Goal: Transaction & Acquisition: Subscribe to service/newsletter

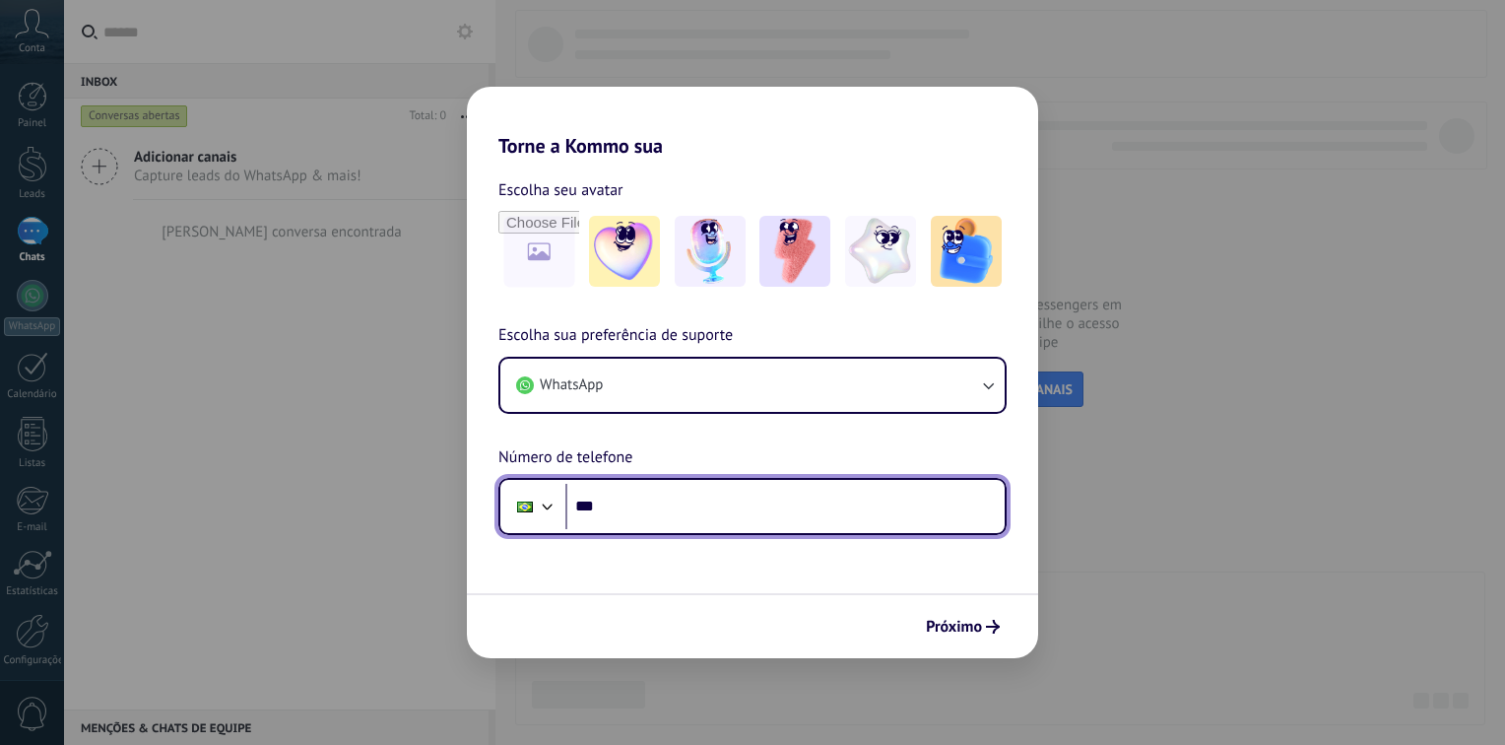
click at [681, 525] on input "***" at bounding box center [784, 506] width 439 height 45
type input "**********"
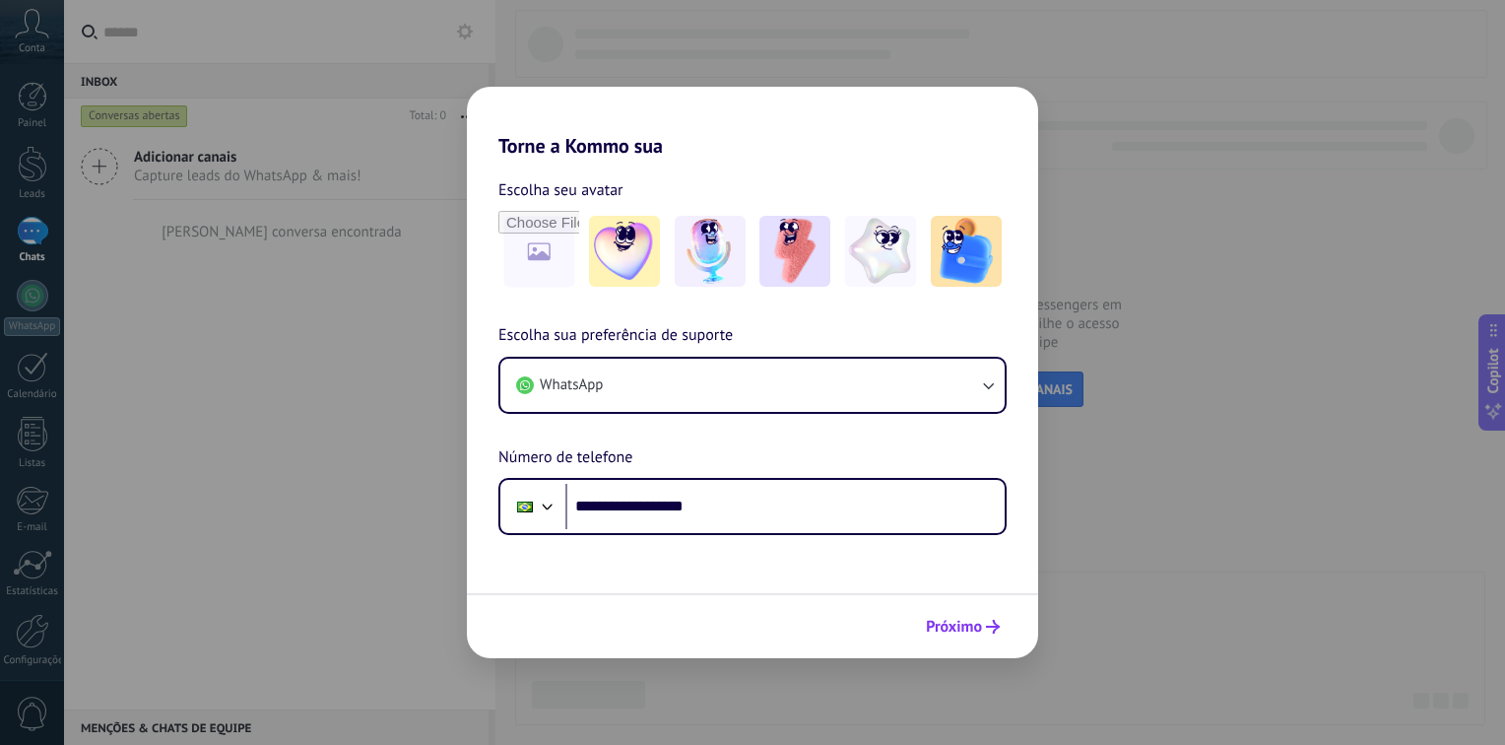
click at [965, 640] on button "Próximo" at bounding box center [963, 626] width 92 height 33
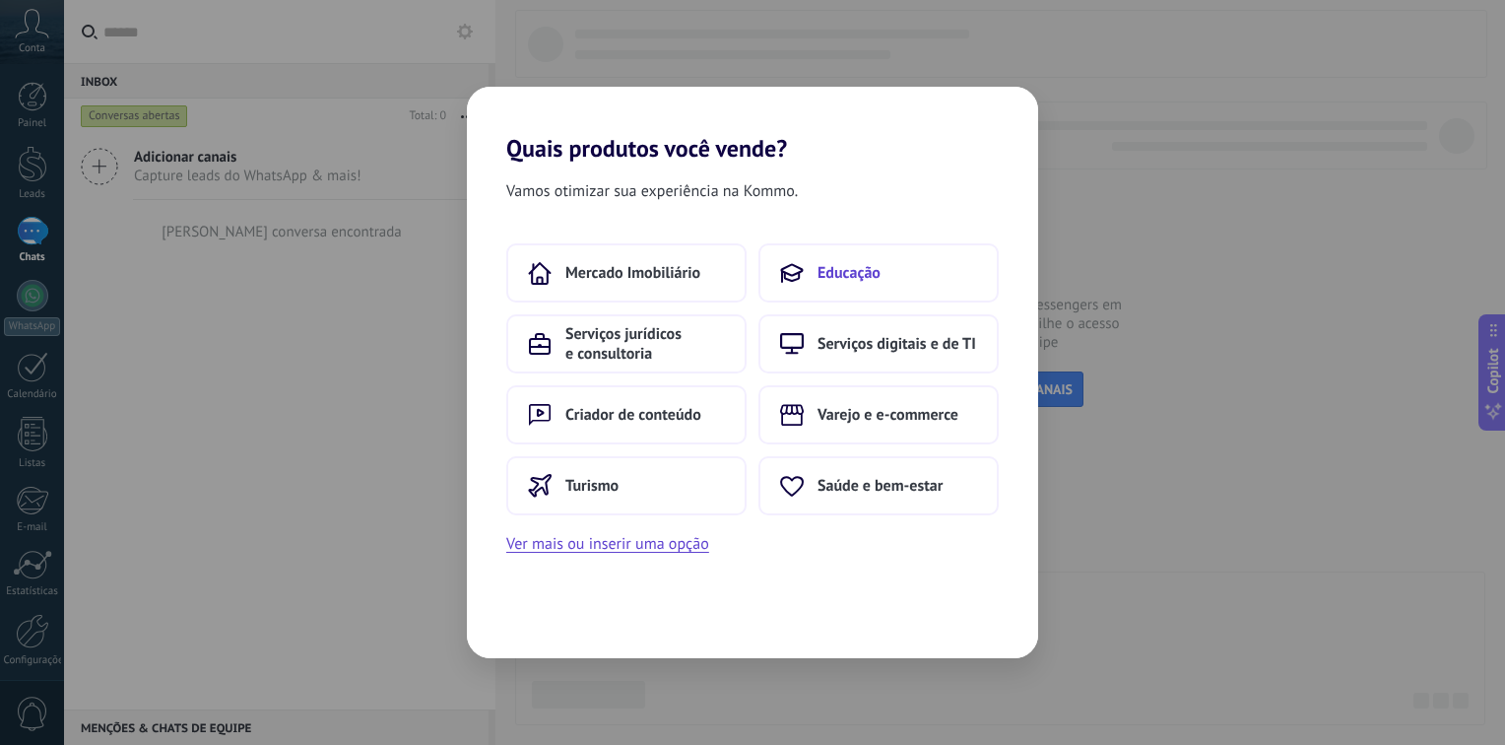
click at [849, 281] on span "Educação" at bounding box center [848, 273] width 63 height 20
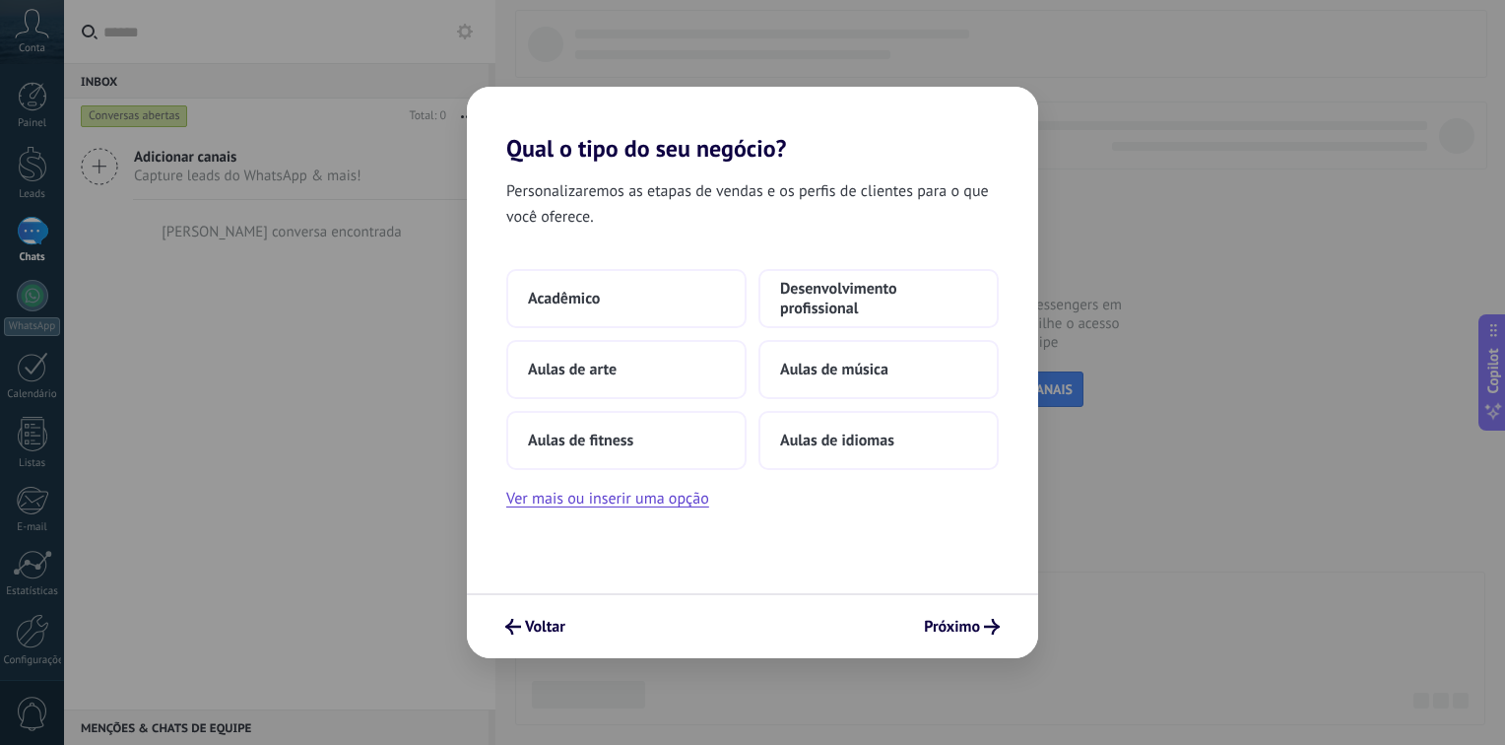
click at [519, 643] on div "Voltar Próximo" at bounding box center [752, 625] width 571 height 65
click at [520, 644] on div "Voltar Próximo" at bounding box center [752, 625] width 571 height 65
click at [520, 632] on icon "submit" at bounding box center [513, 627] width 16 height 16
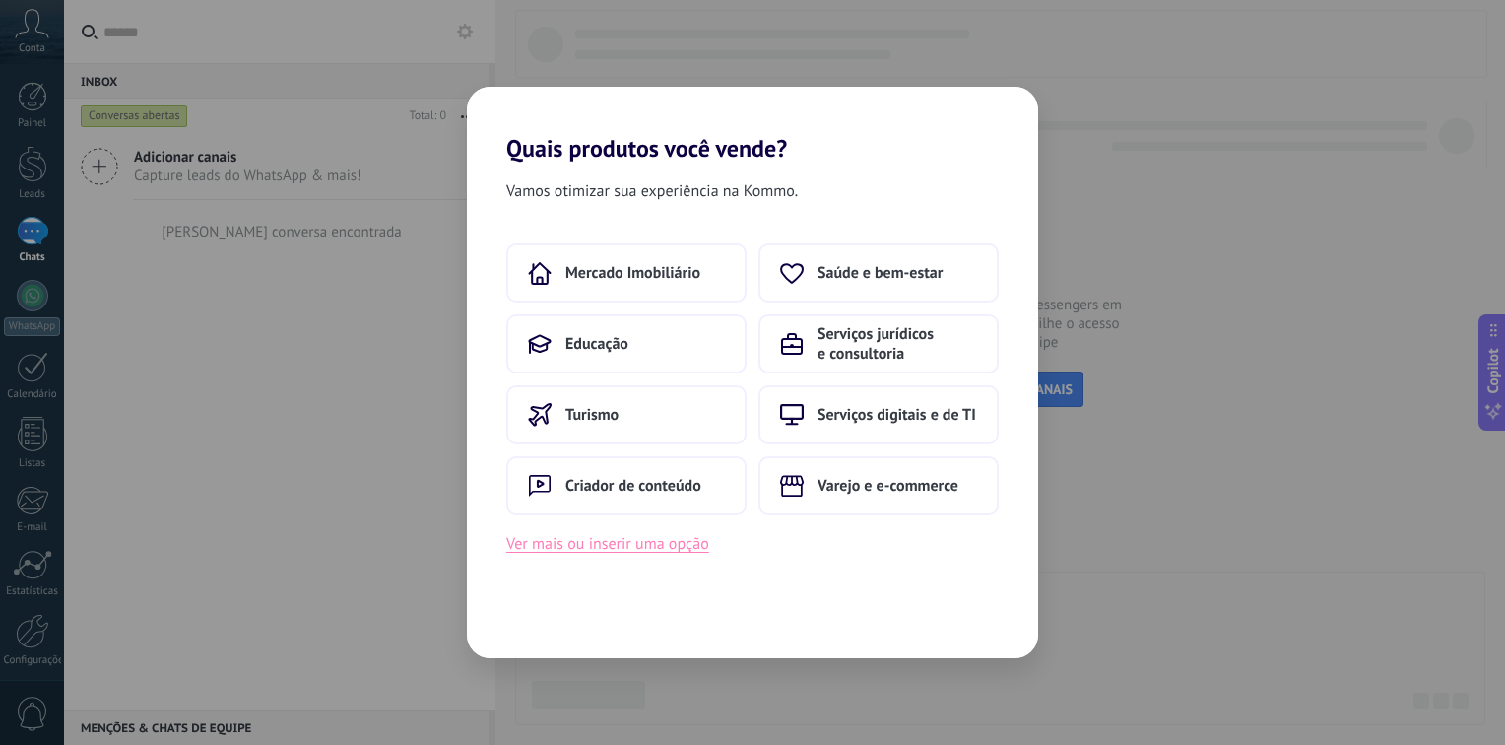
click at [569, 555] on button "Ver mais ou inserir uma opção" at bounding box center [607, 544] width 203 height 26
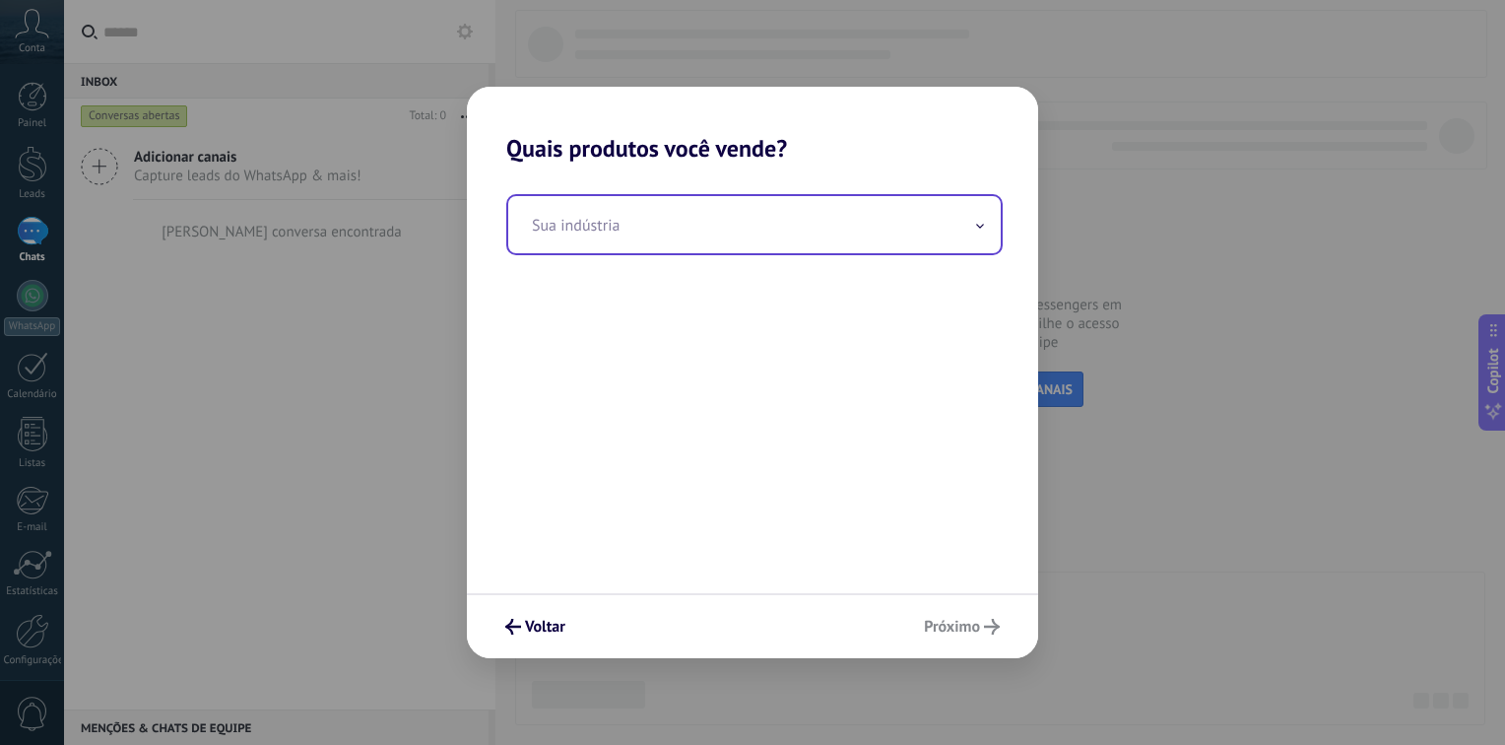
click at [623, 238] on input "text" at bounding box center [754, 224] width 492 height 57
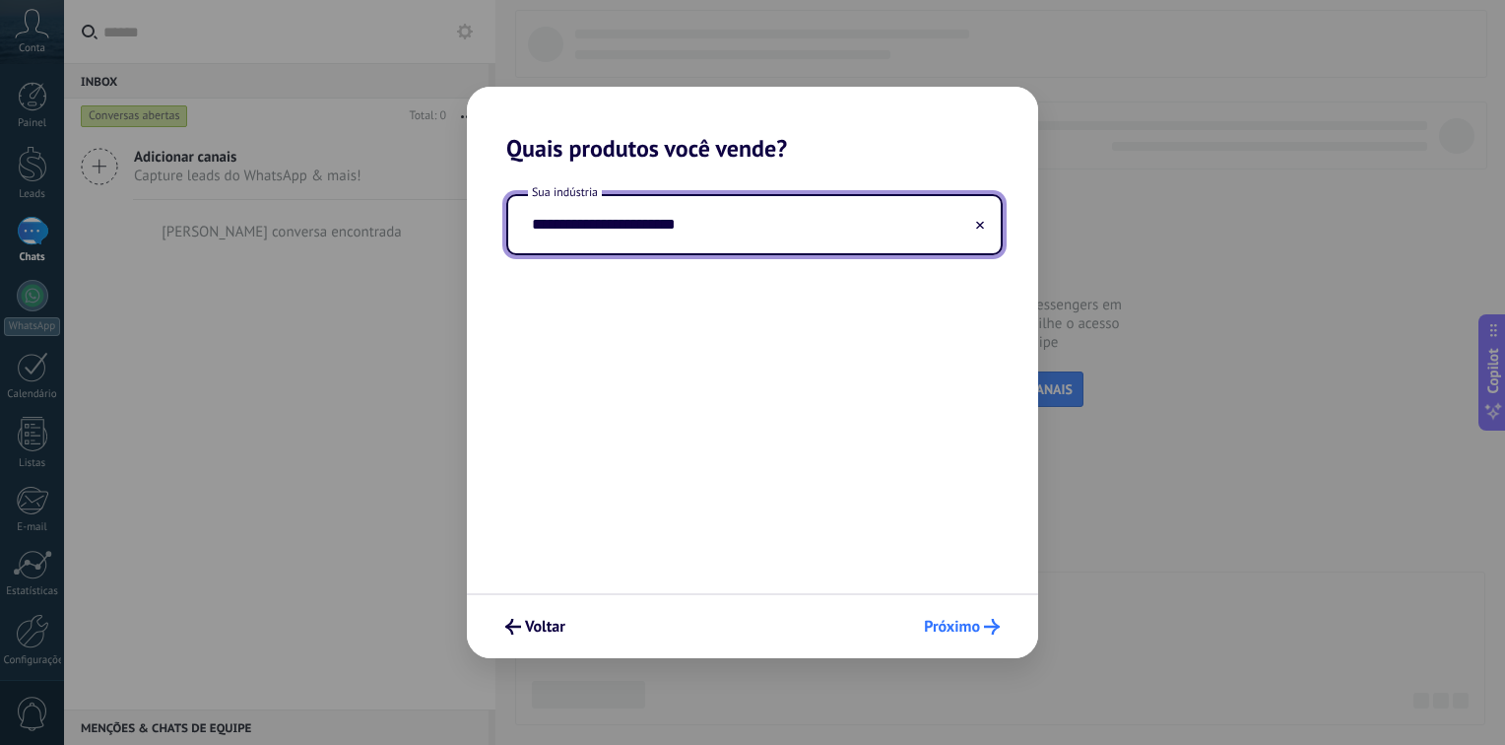
type input "**********"
click at [949, 624] on span "Próximo" at bounding box center [952, 627] width 56 height 14
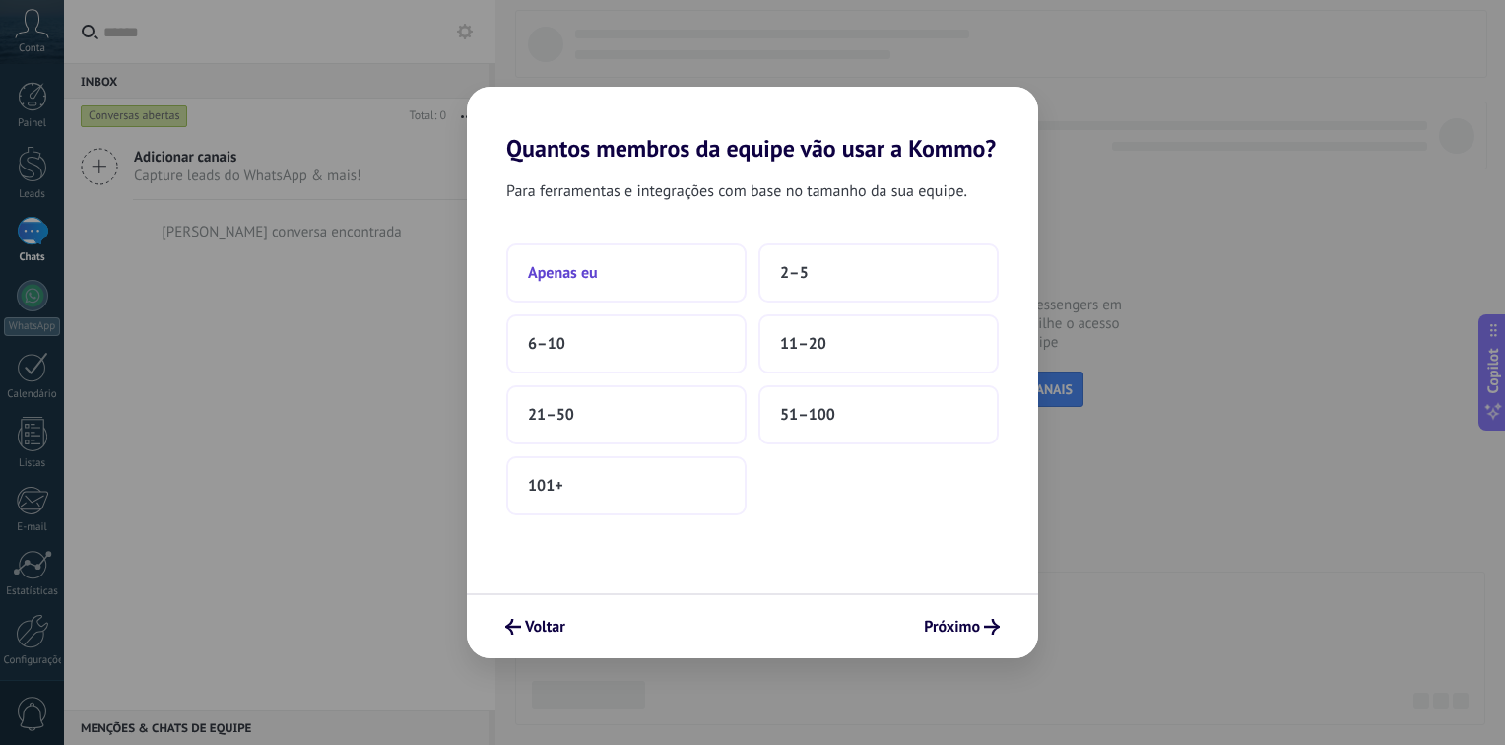
click at [538, 284] on button "Apenas eu" at bounding box center [626, 272] width 240 height 59
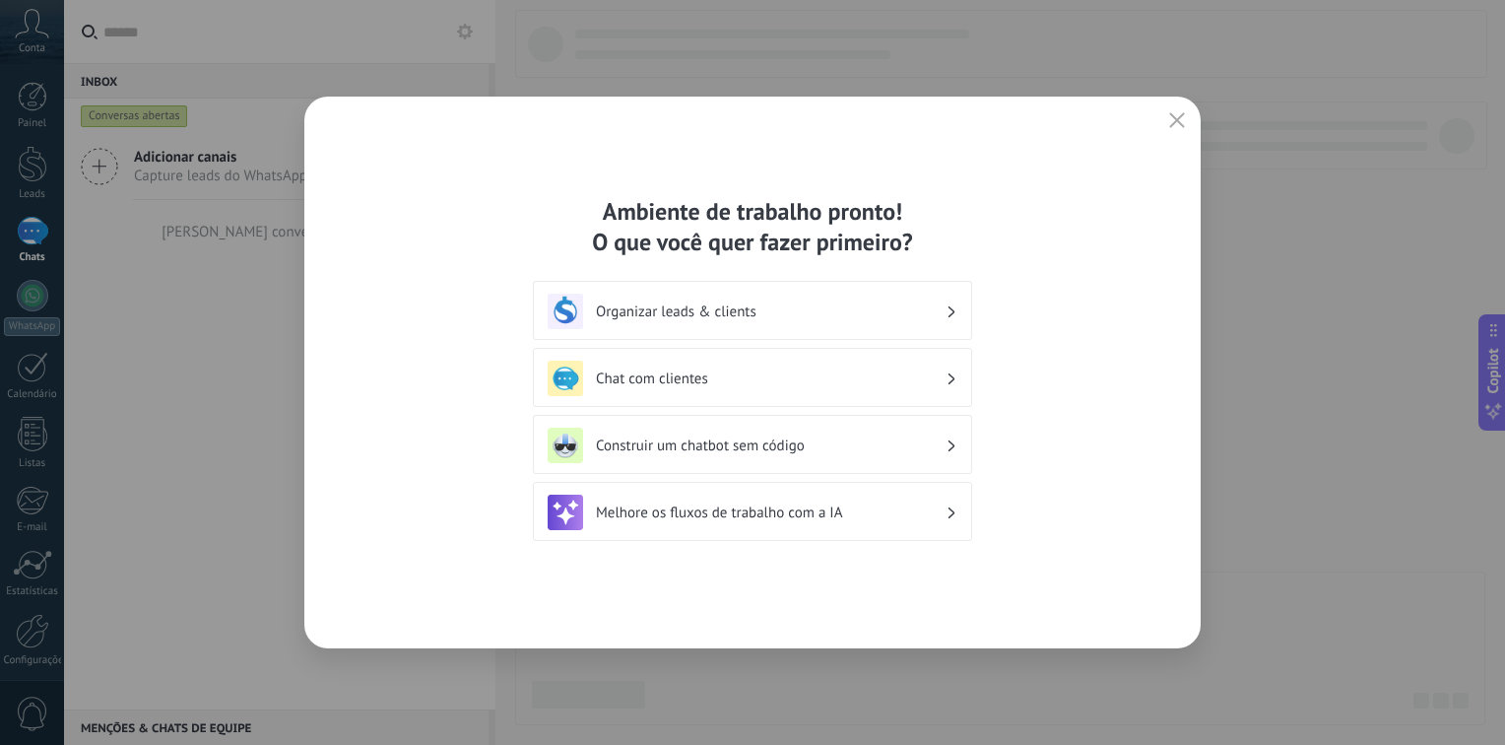
click at [858, 318] on h3 "Organizar leads & clients" at bounding box center [771, 311] width 350 height 19
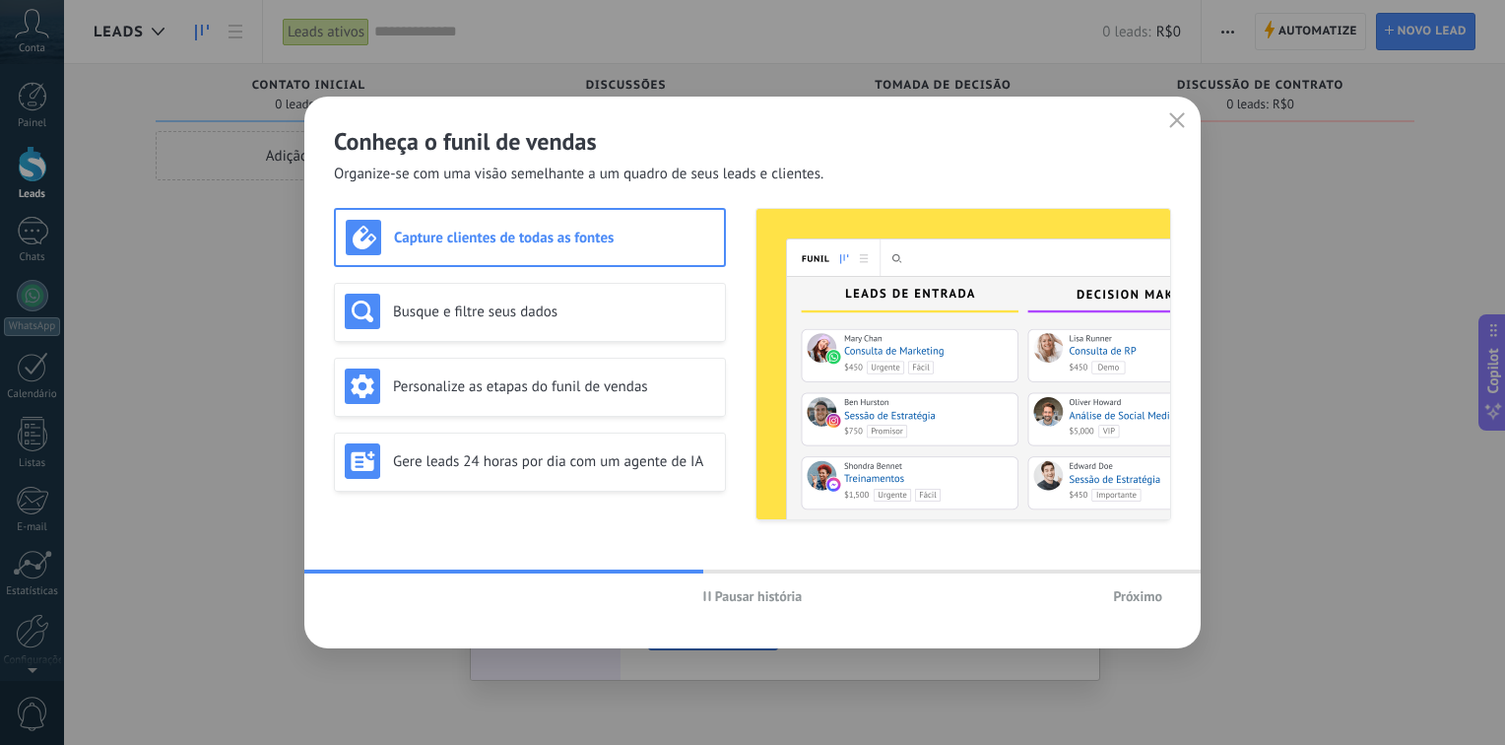
click at [1117, 589] on span "Próximo" at bounding box center [1137, 596] width 49 height 14
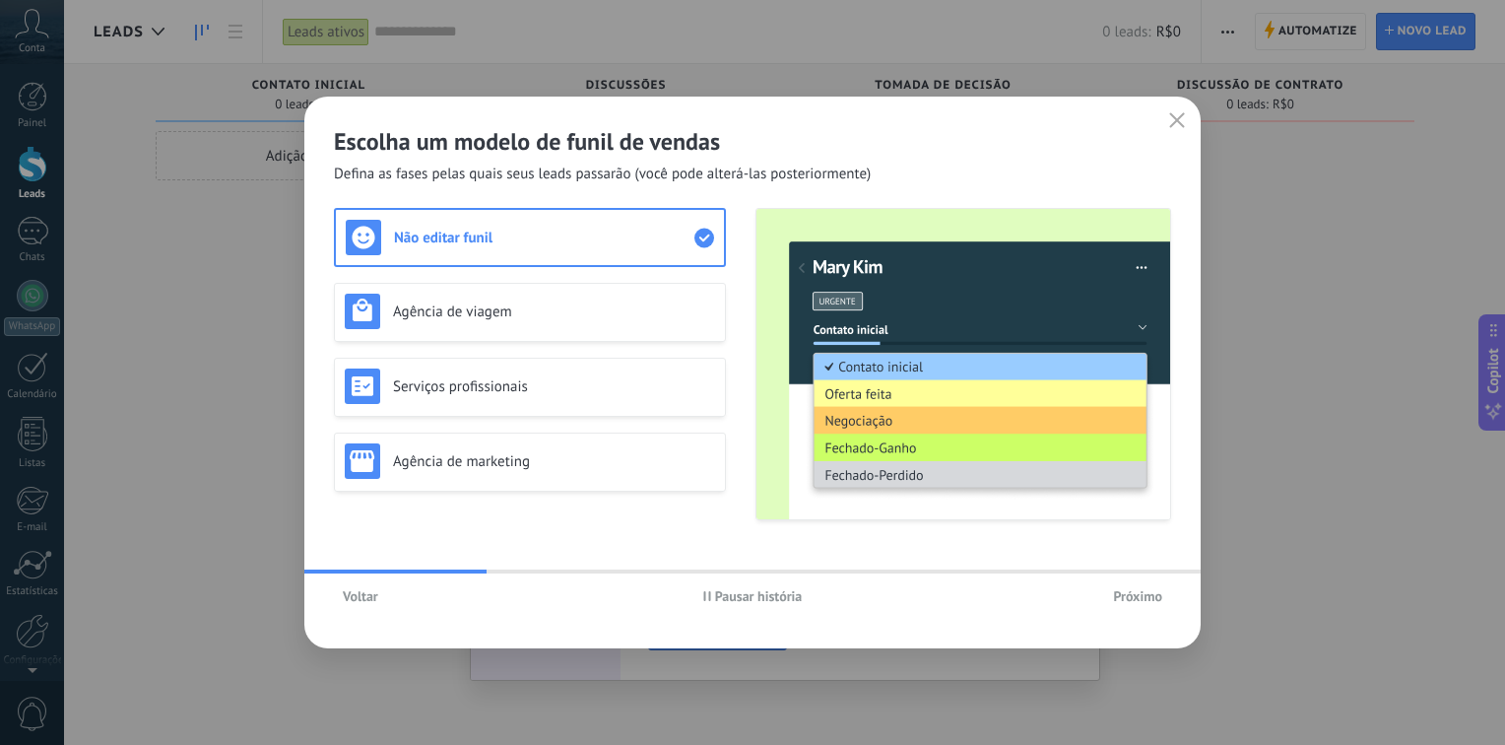
click at [1118, 602] on span "Próximo" at bounding box center [1137, 596] width 49 height 14
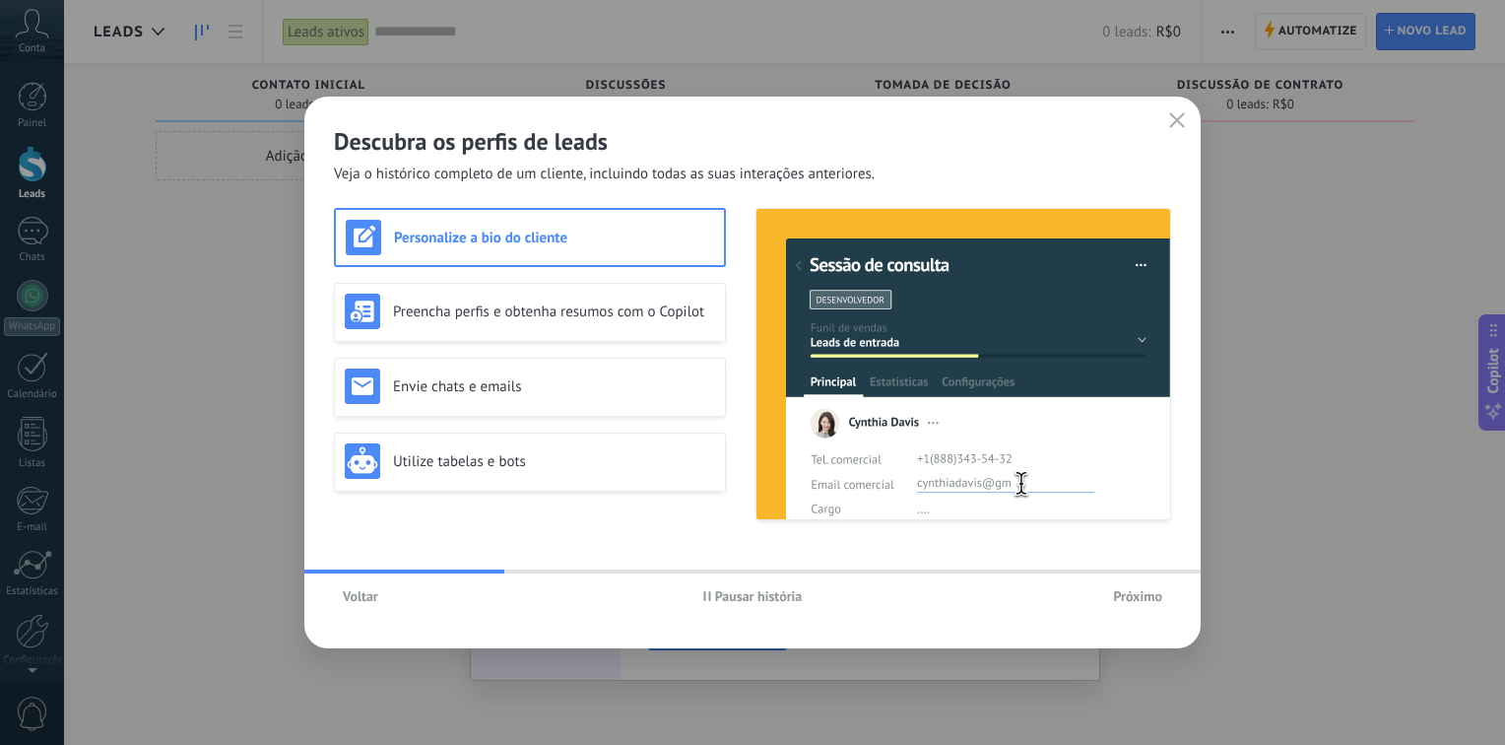
click at [357, 592] on span "Voltar" at bounding box center [360, 596] width 35 height 14
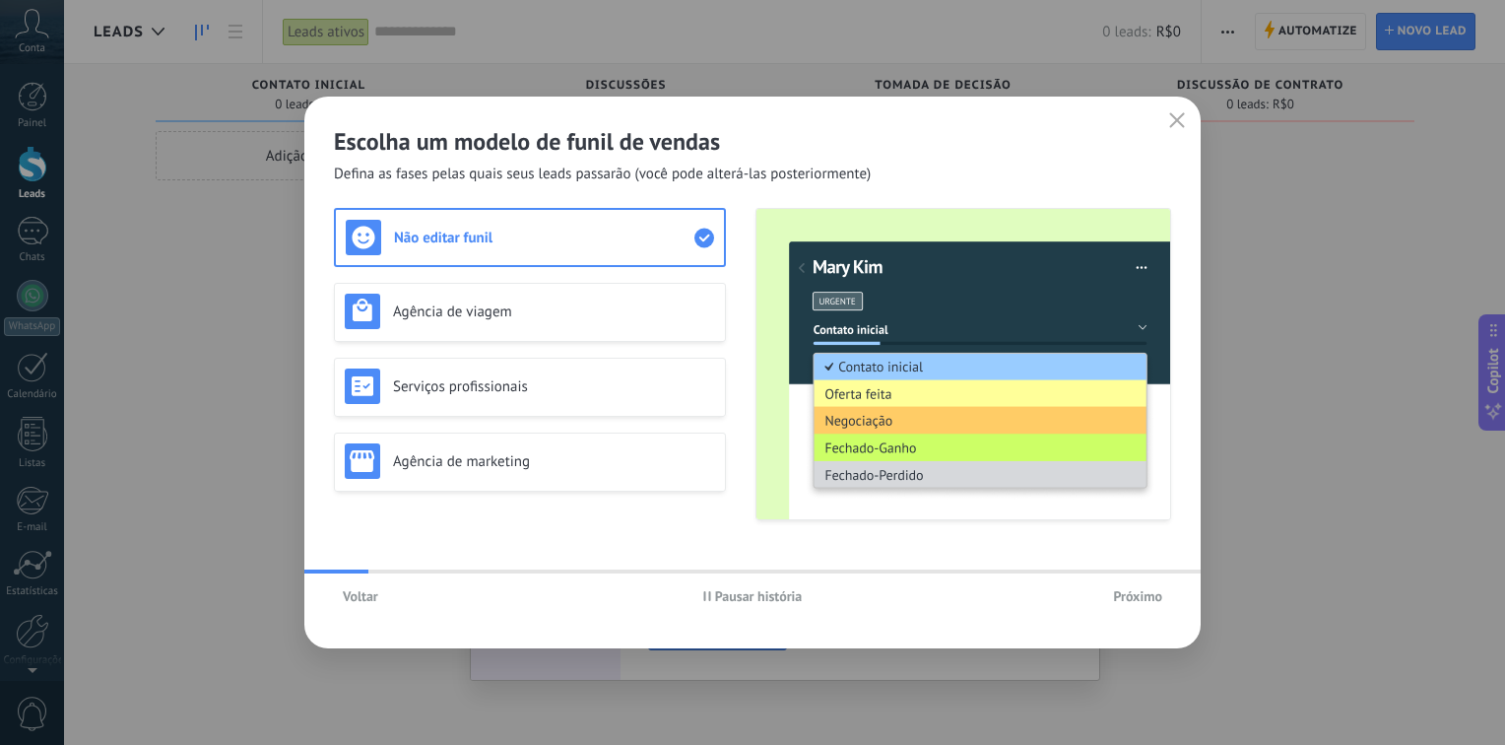
click at [357, 597] on span "Voltar" at bounding box center [360, 596] width 35 height 14
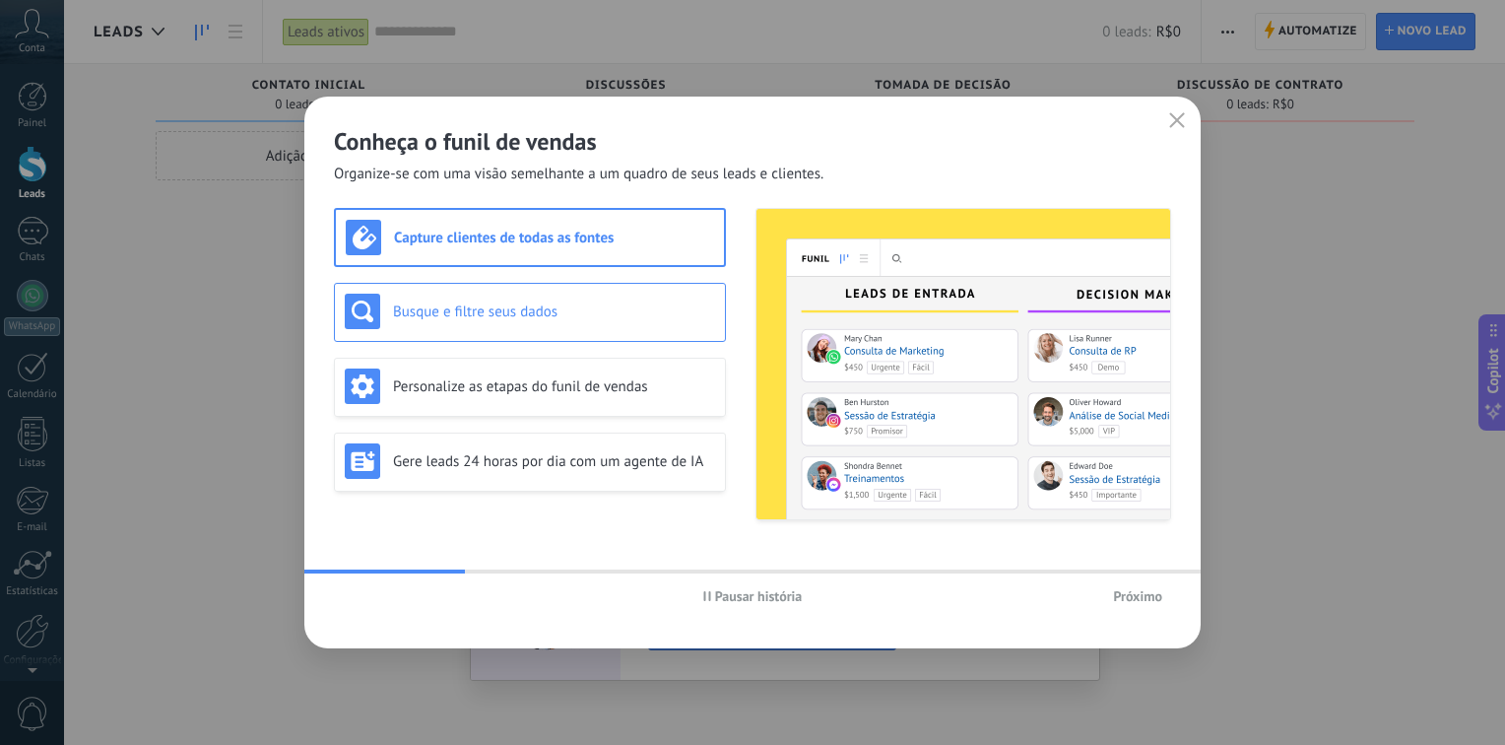
click at [466, 307] on h3 "Busque e filtre seus dados" at bounding box center [554, 311] width 322 height 19
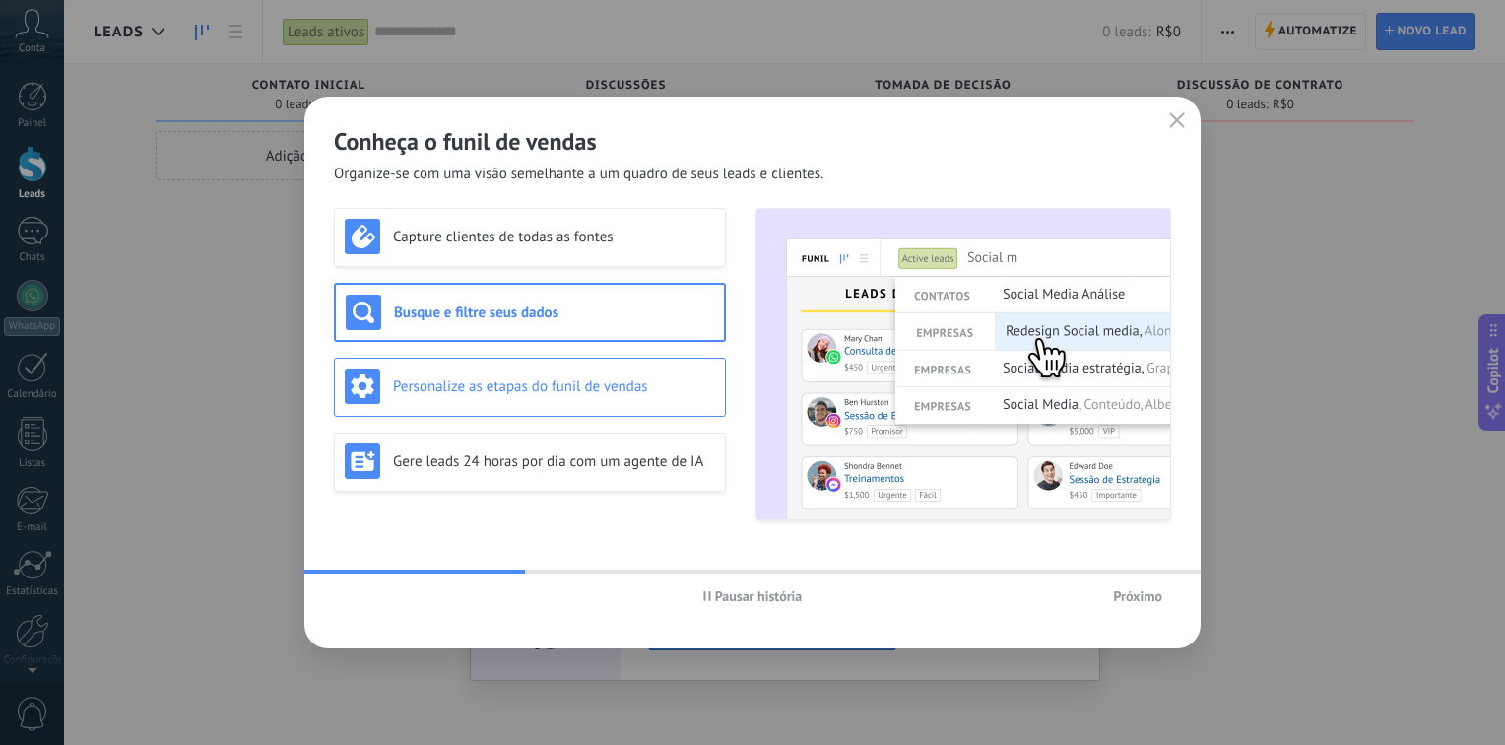
click at [473, 372] on div "Personalize as etapas do funil de vendas" at bounding box center [530, 385] width 370 height 35
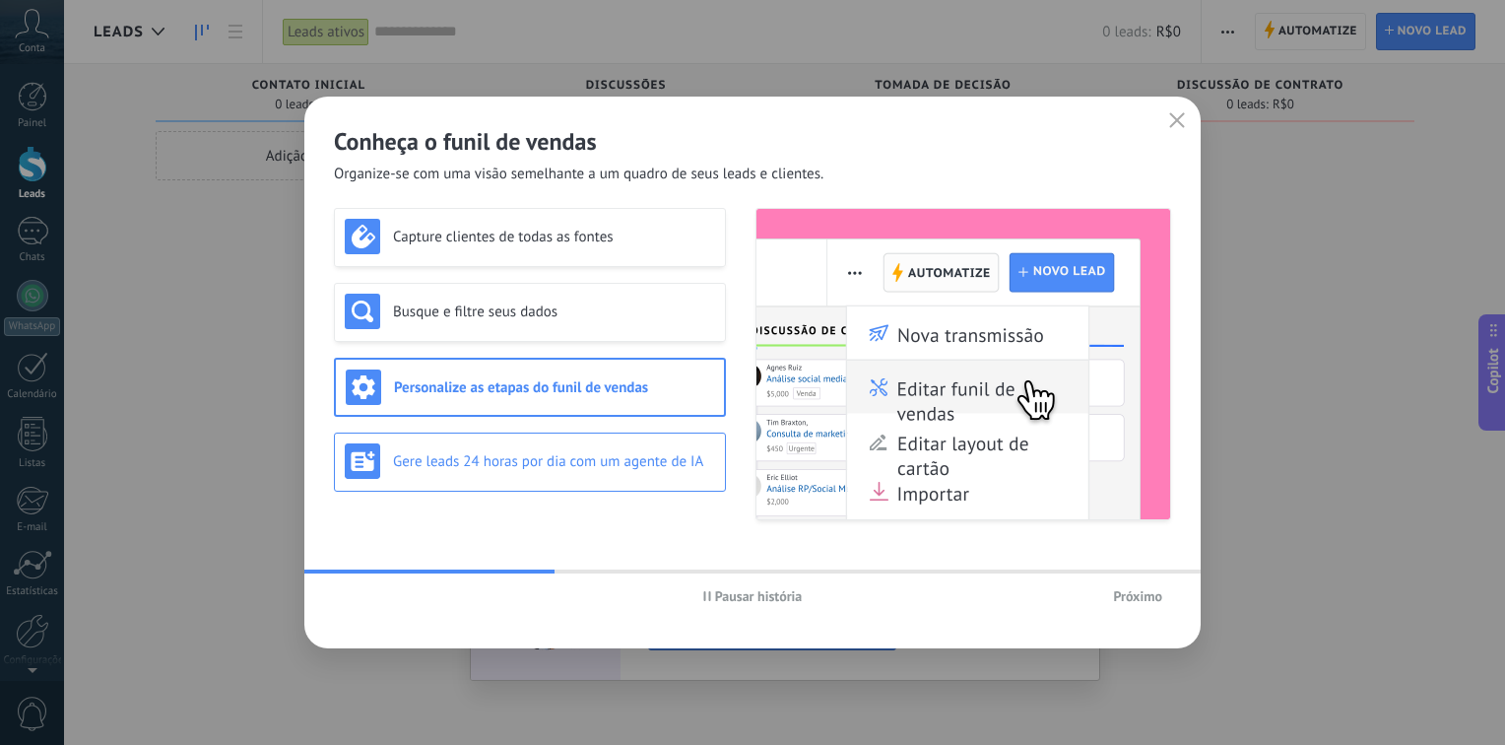
click at [469, 443] on div "Gere leads 24 horas por dia com um agente de IA" at bounding box center [530, 460] width 370 height 35
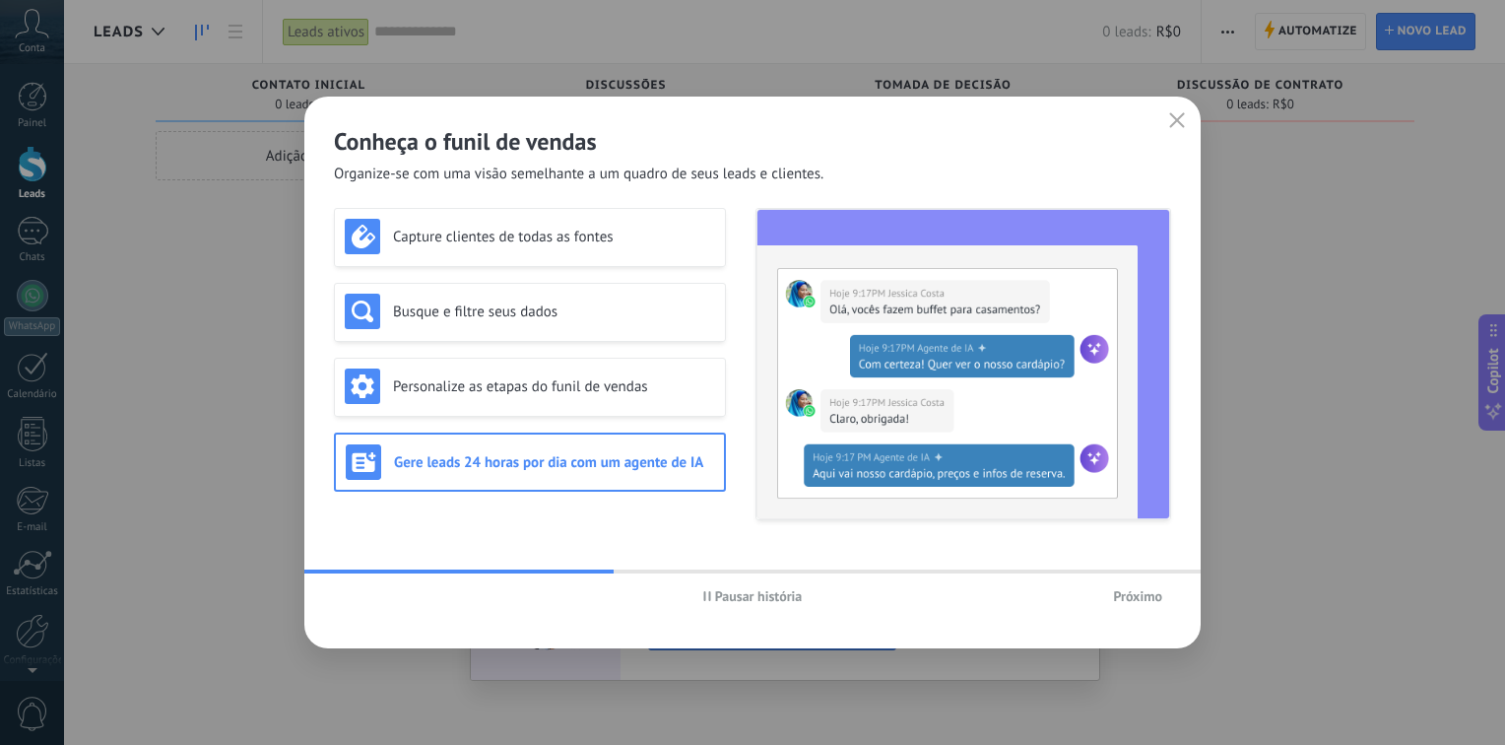
click at [1113, 589] on span "Próximo" at bounding box center [1137, 596] width 49 height 14
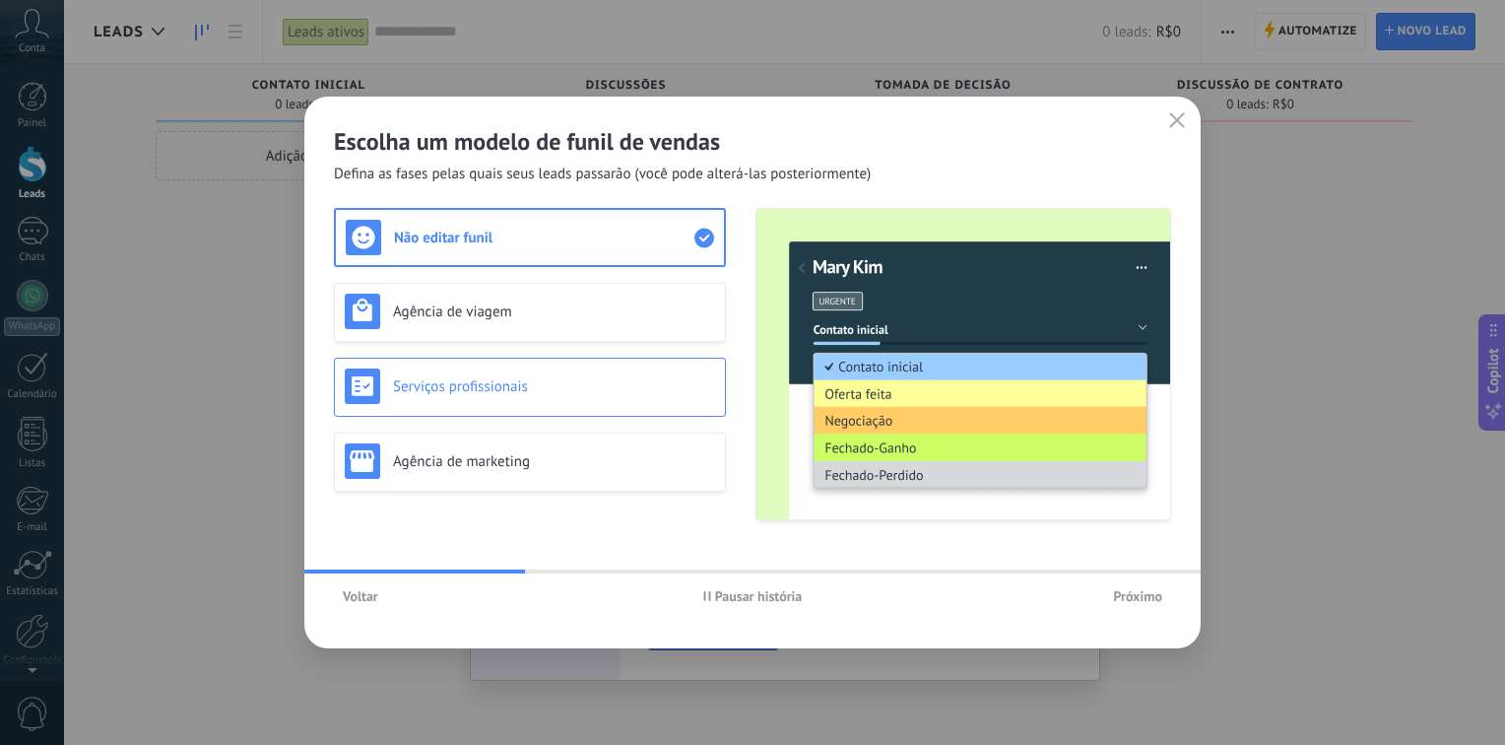
click at [503, 380] on h3 "Serviços profissionais" at bounding box center [554, 386] width 322 height 19
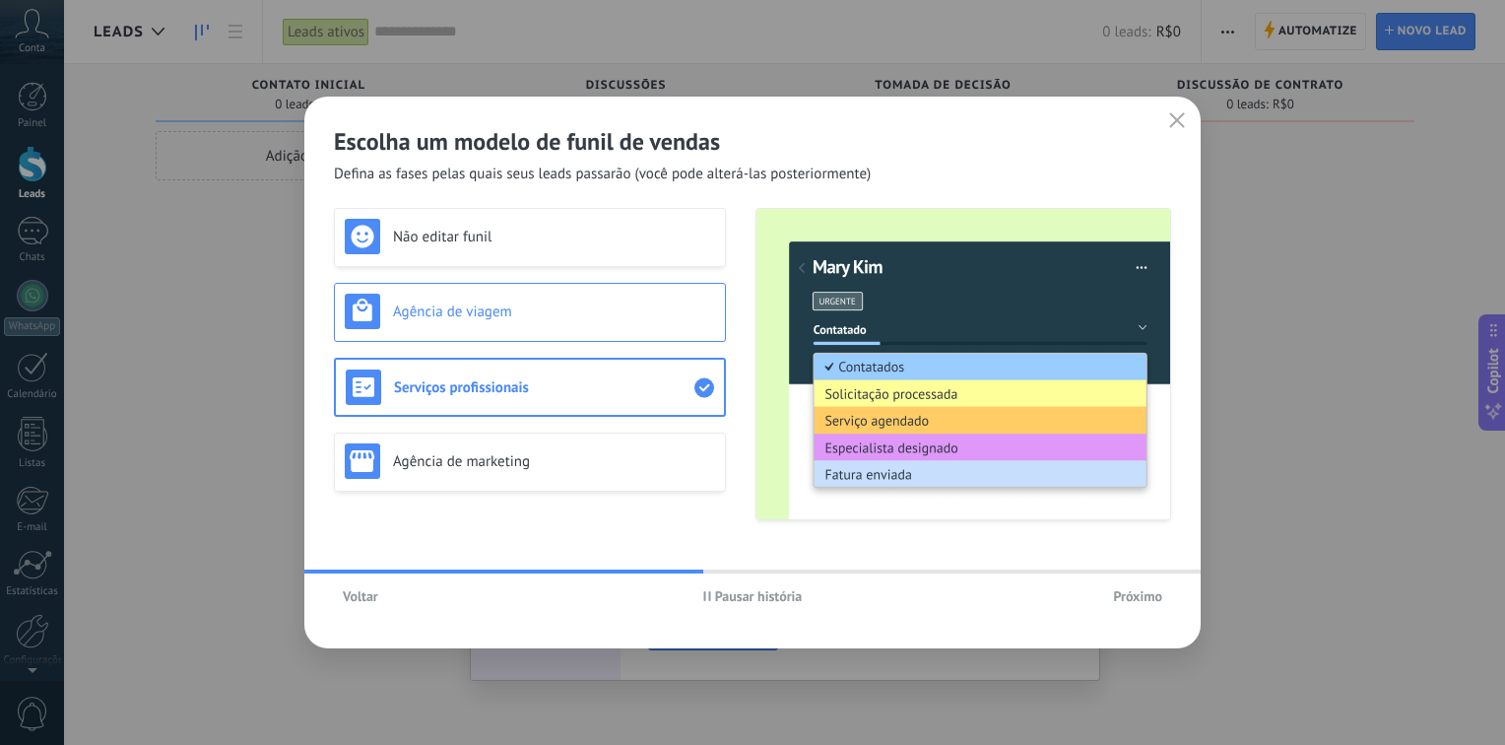
click at [493, 316] on h3 "Agência de viagem" at bounding box center [554, 311] width 322 height 19
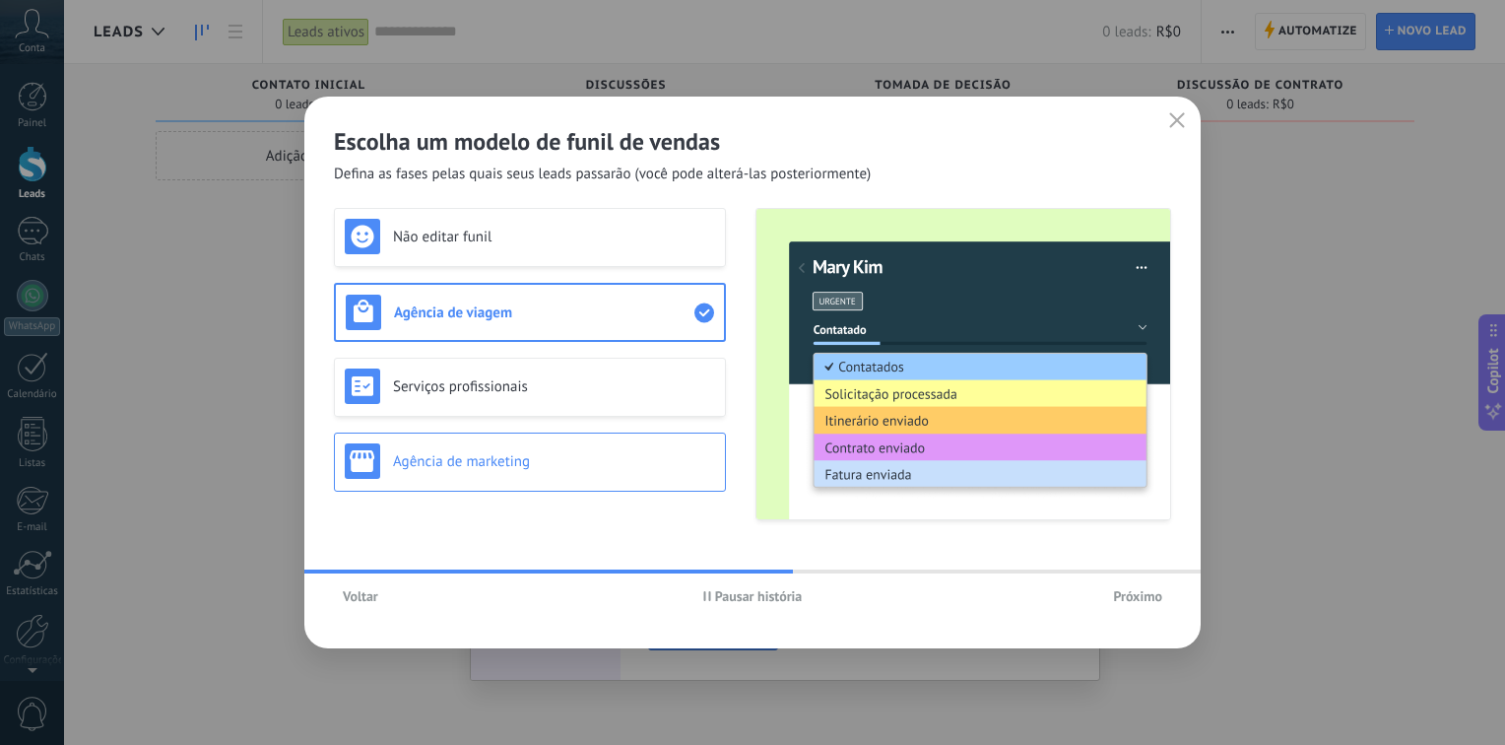
click at [487, 456] on h3 "Agência de marketing" at bounding box center [554, 461] width 322 height 19
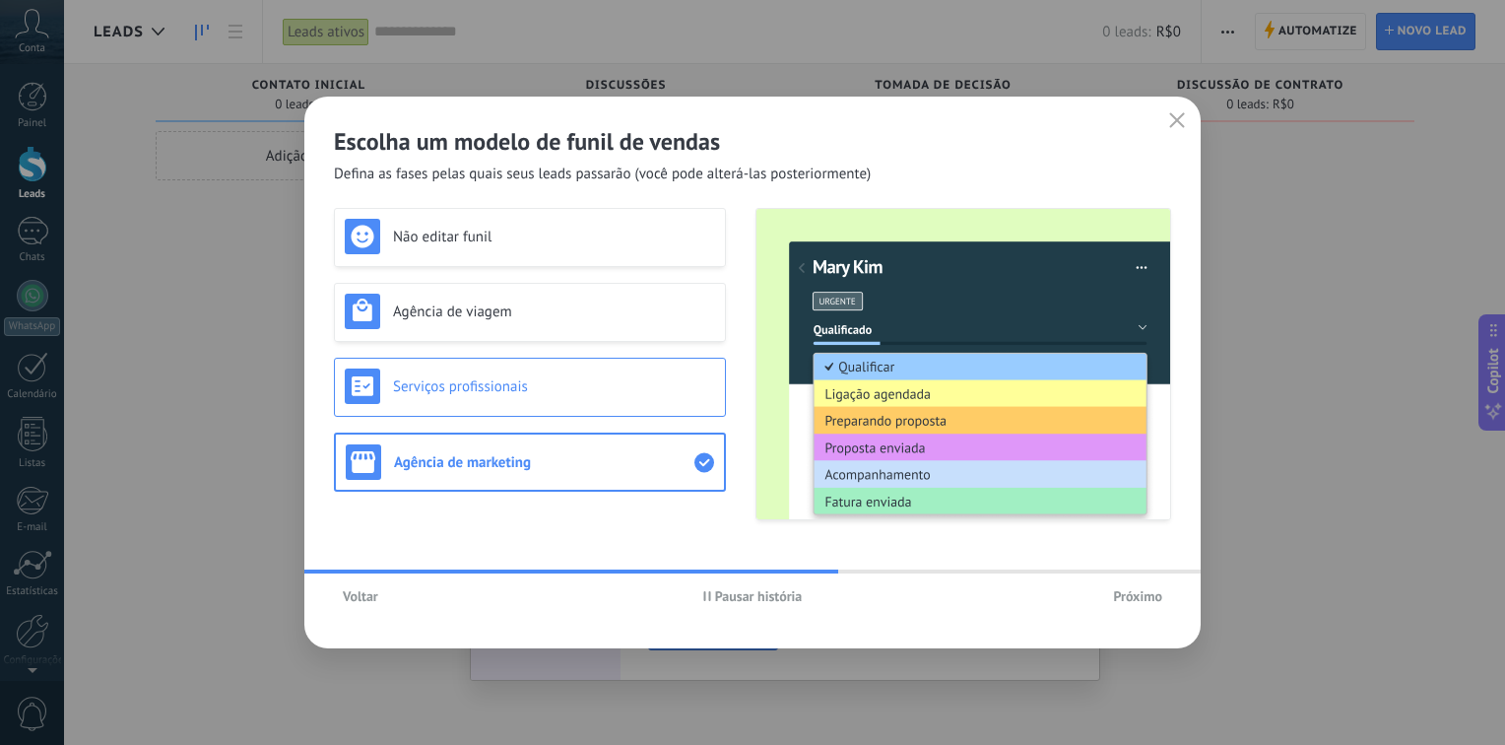
click at [473, 378] on h3 "Serviços profissionais" at bounding box center [554, 386] width 322 height 19
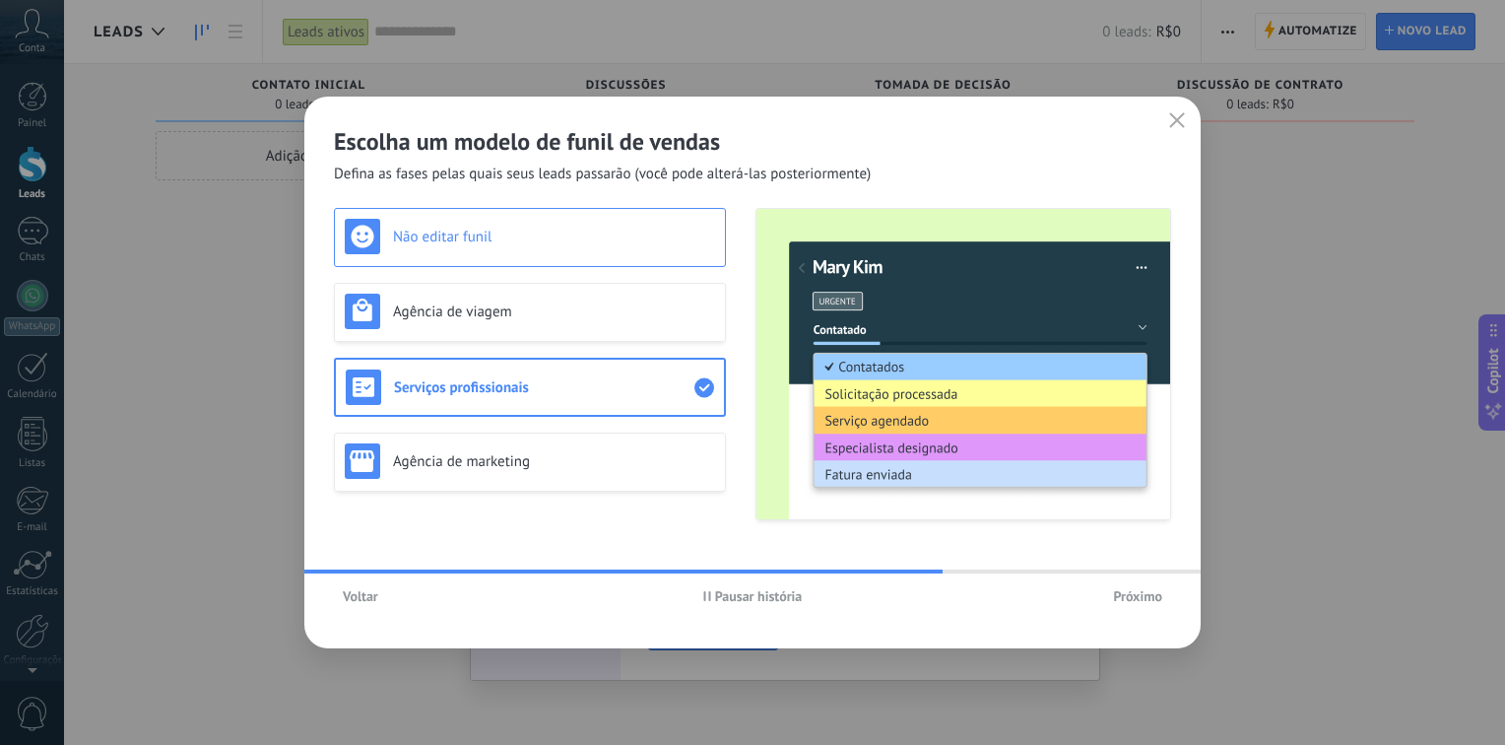
click at [462, 242] on h3 "Não editar funil" at bounding box center [554, 237] width 322 height 19
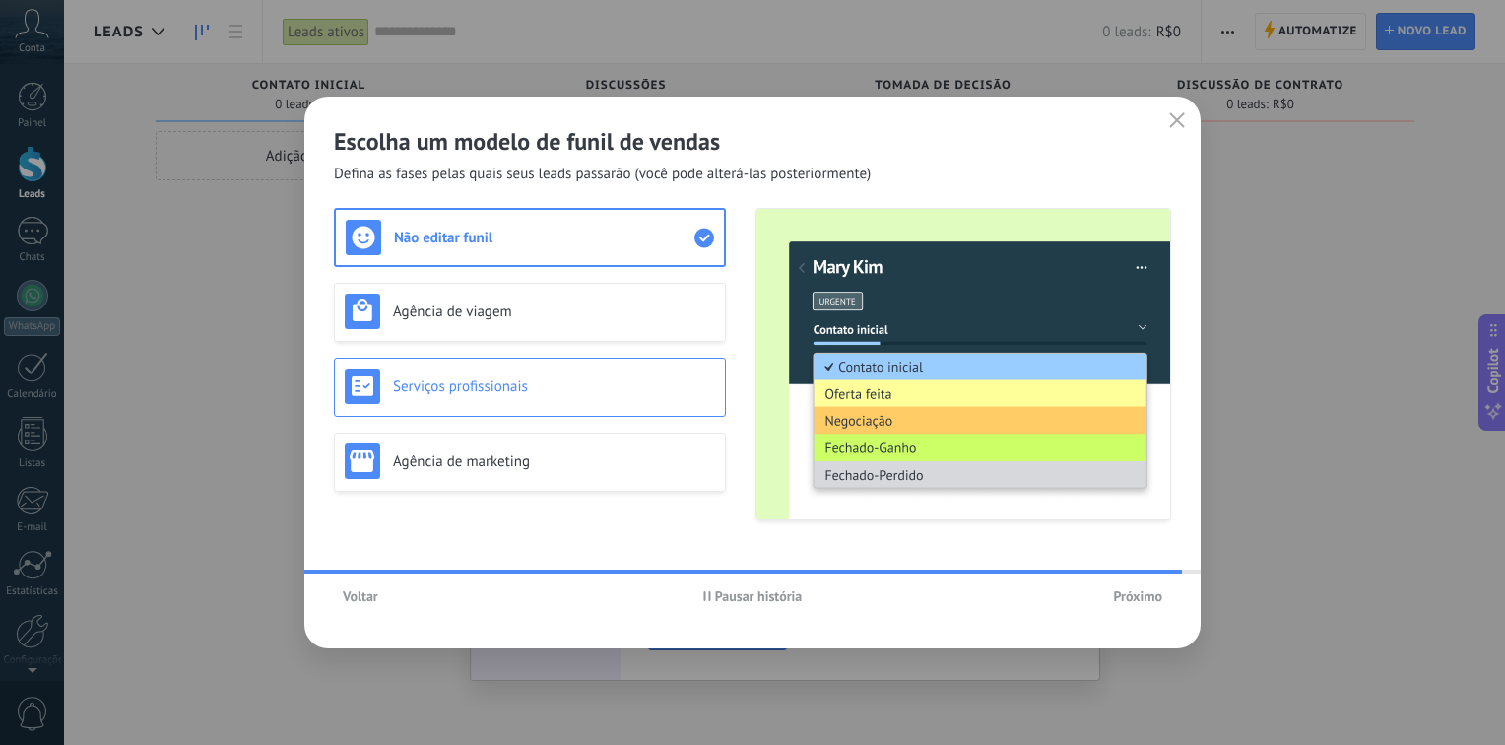
click at [463, 381] on h3 "Serviços profissionais" at bounding box center [554, 386] width 322 height 19
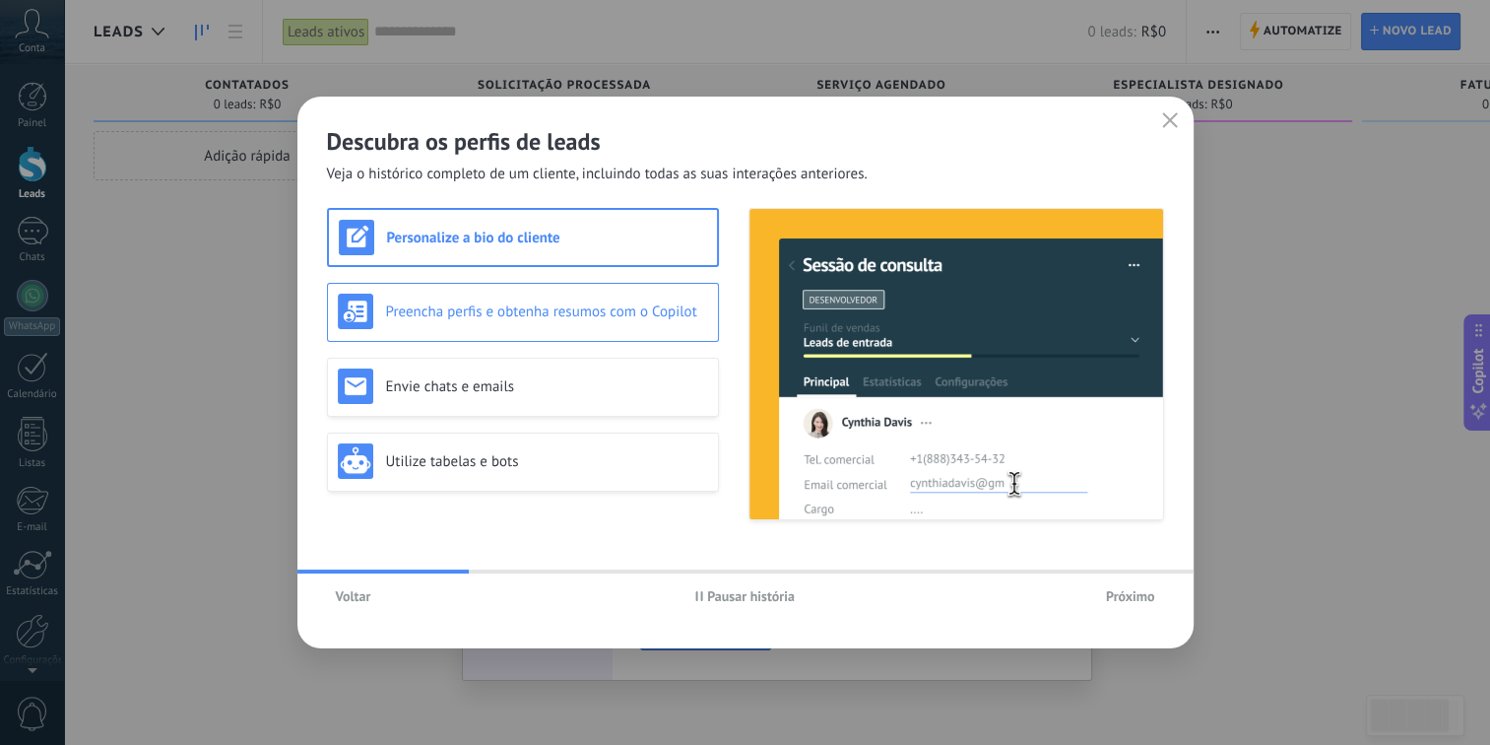
click at [508, 306] on h3 "Preencha perfis e obtenha resumos com o Copilot" at bounding box center [547, 311] width 322 height 19
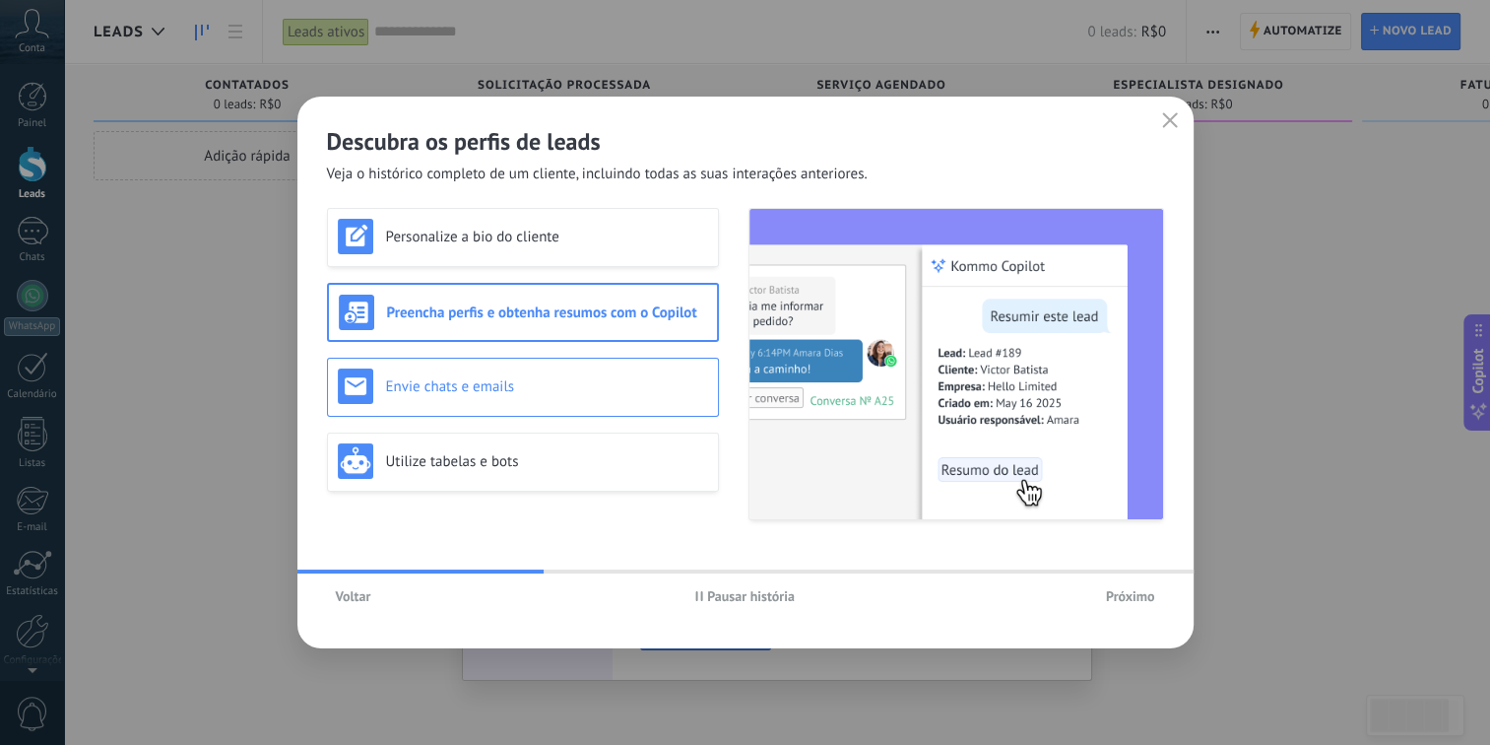
click at [502, 368] on div "Envie chats e emails" at bounding box center [523, 385] width 370 height 35
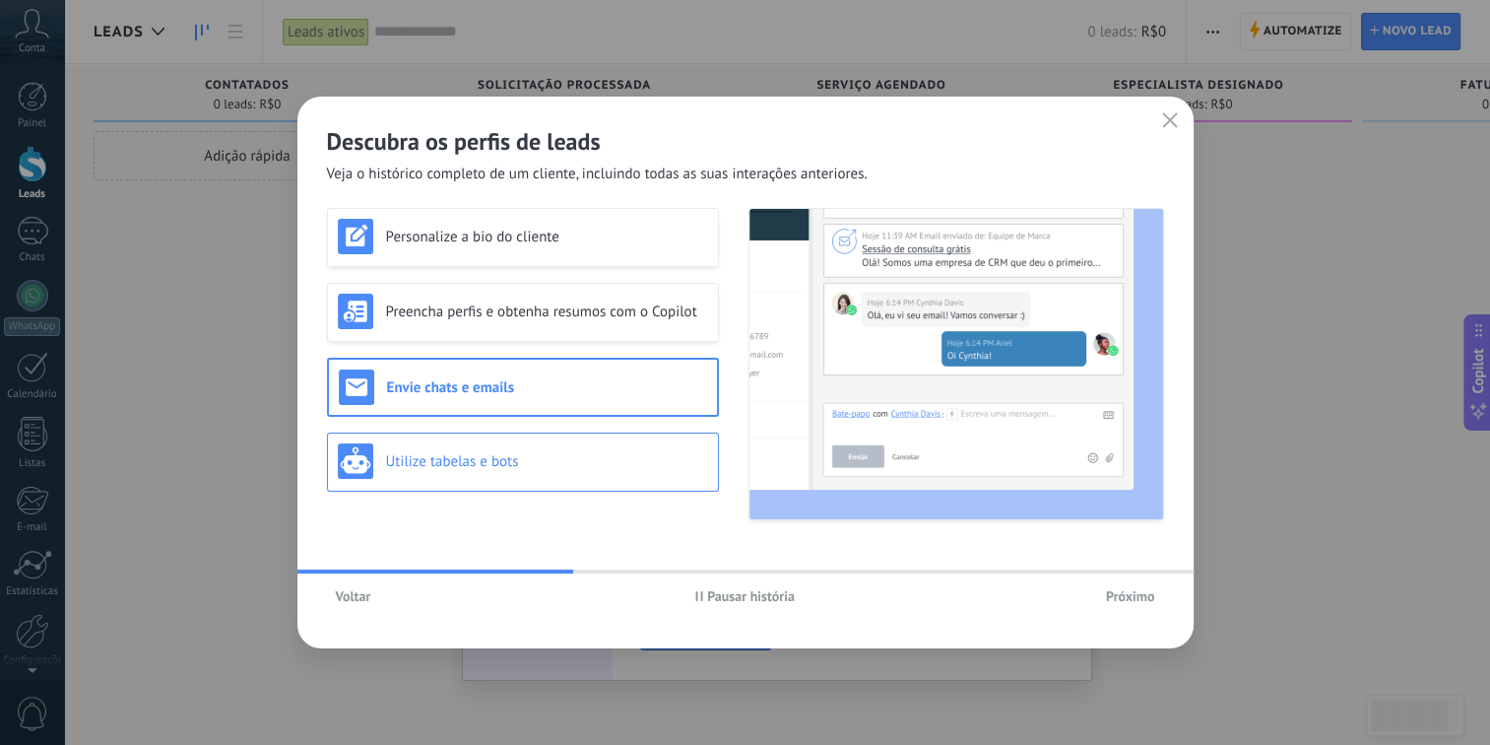
click at [515, 456] on h3 "Utilize tabelas e bots" at bounding box center [547, 461] width 322 height 19
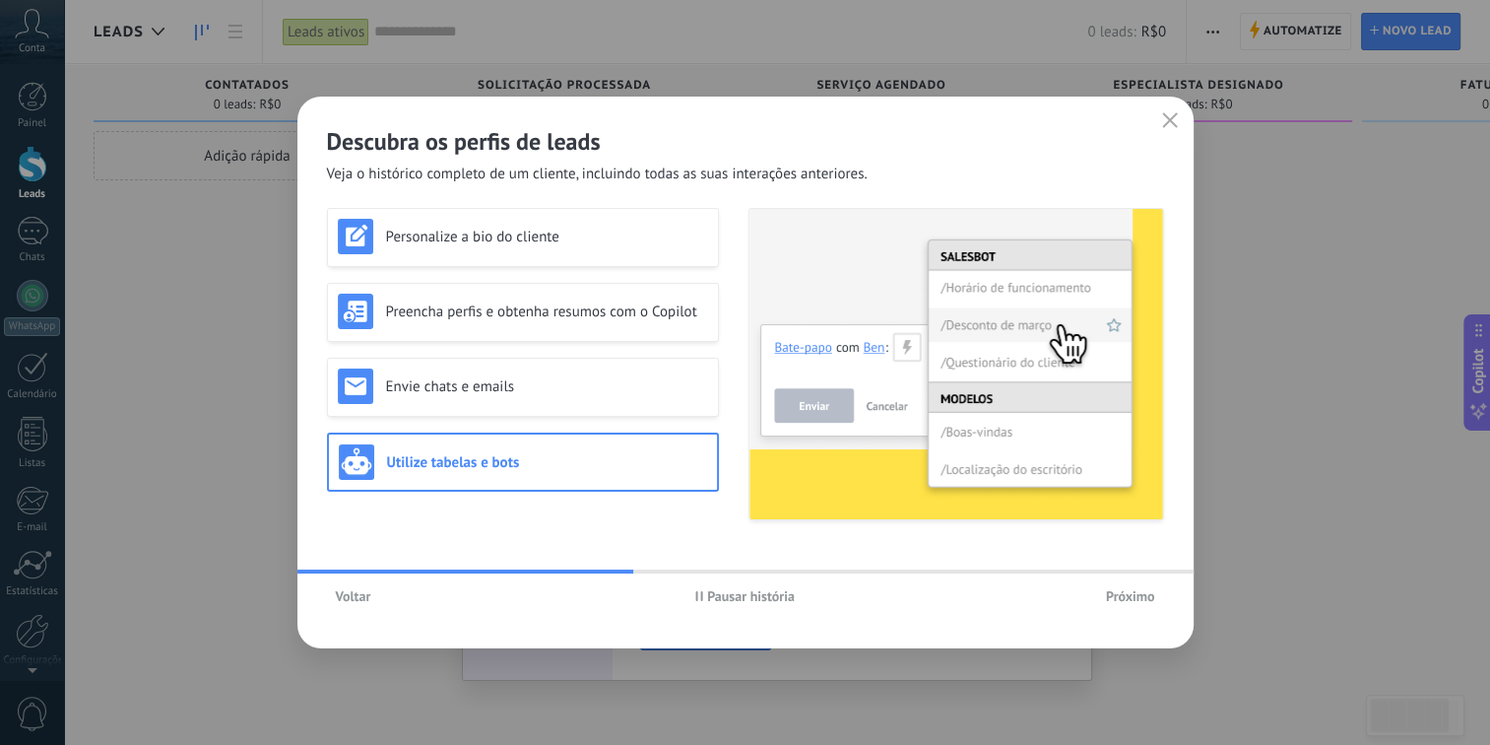
click at [1125, 597] on span "Próximo" at bounding box center [1130, 596] width 49 height 14
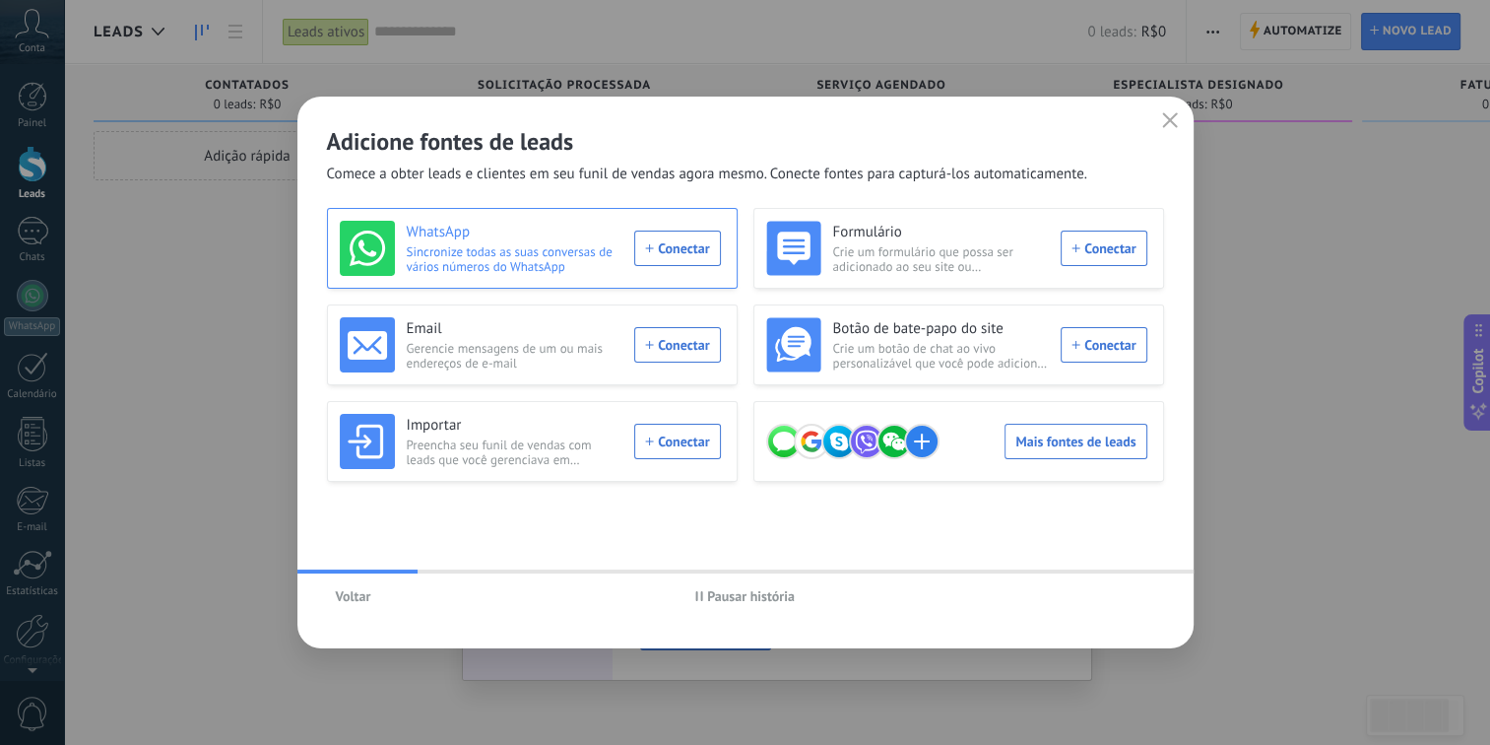
click at [691, 266] on div "WhatsApp Sincronize todas as suas conversas de vários números do WhatsApp Conec…" at bounding box center [530, 248] width 381 height 55
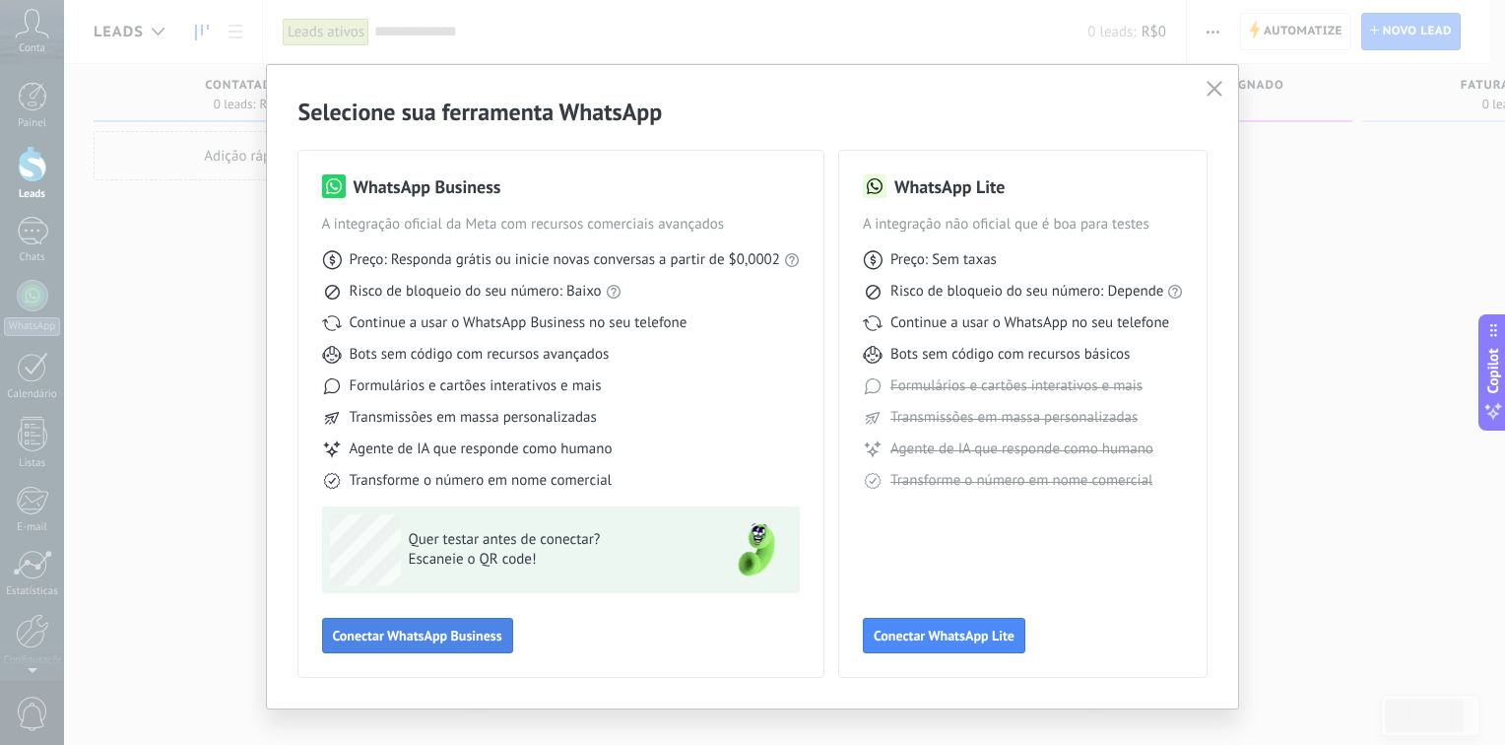
click at [426, 642] on span "Conectar WhatsApp Business" at bounding box center [417, 635] width 169 height 14
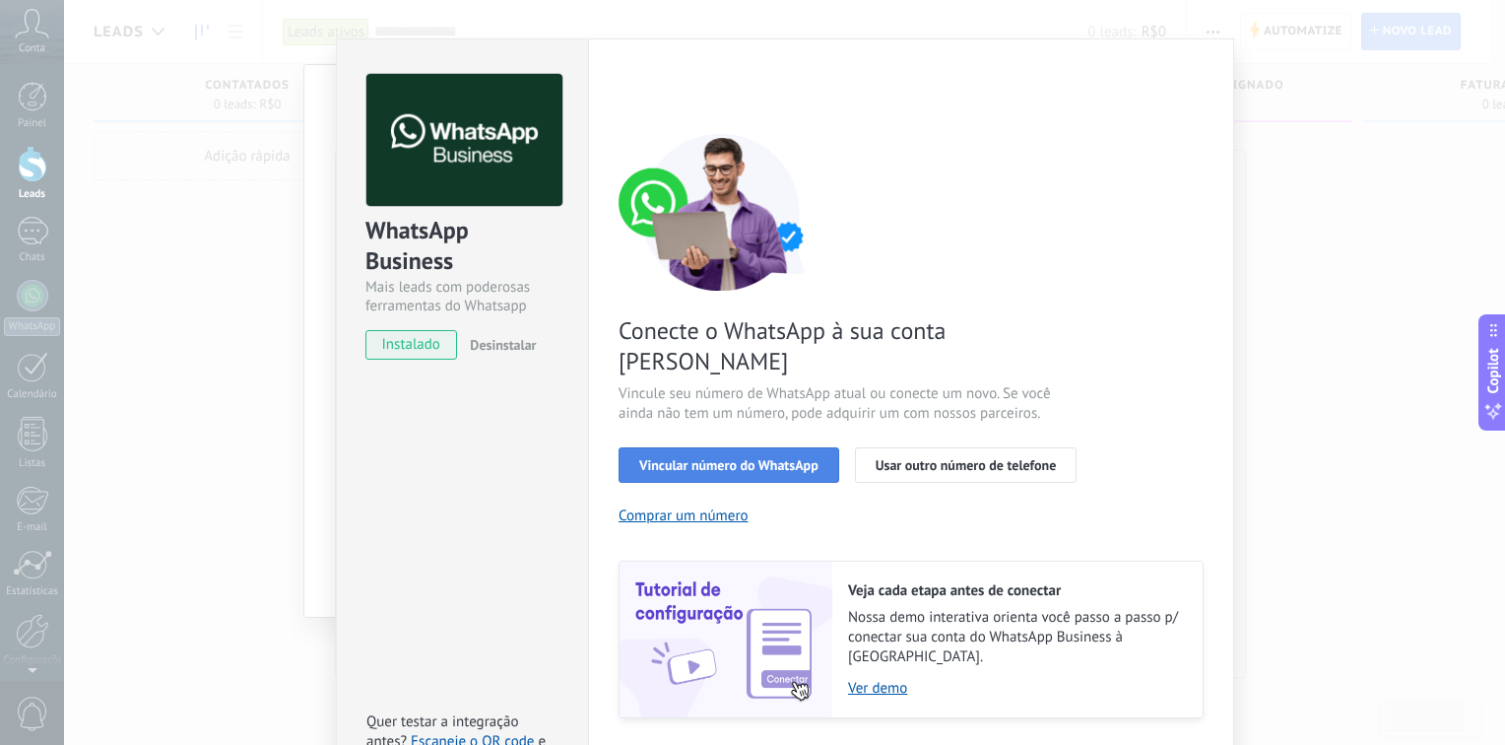
scroll to position [56, 0]
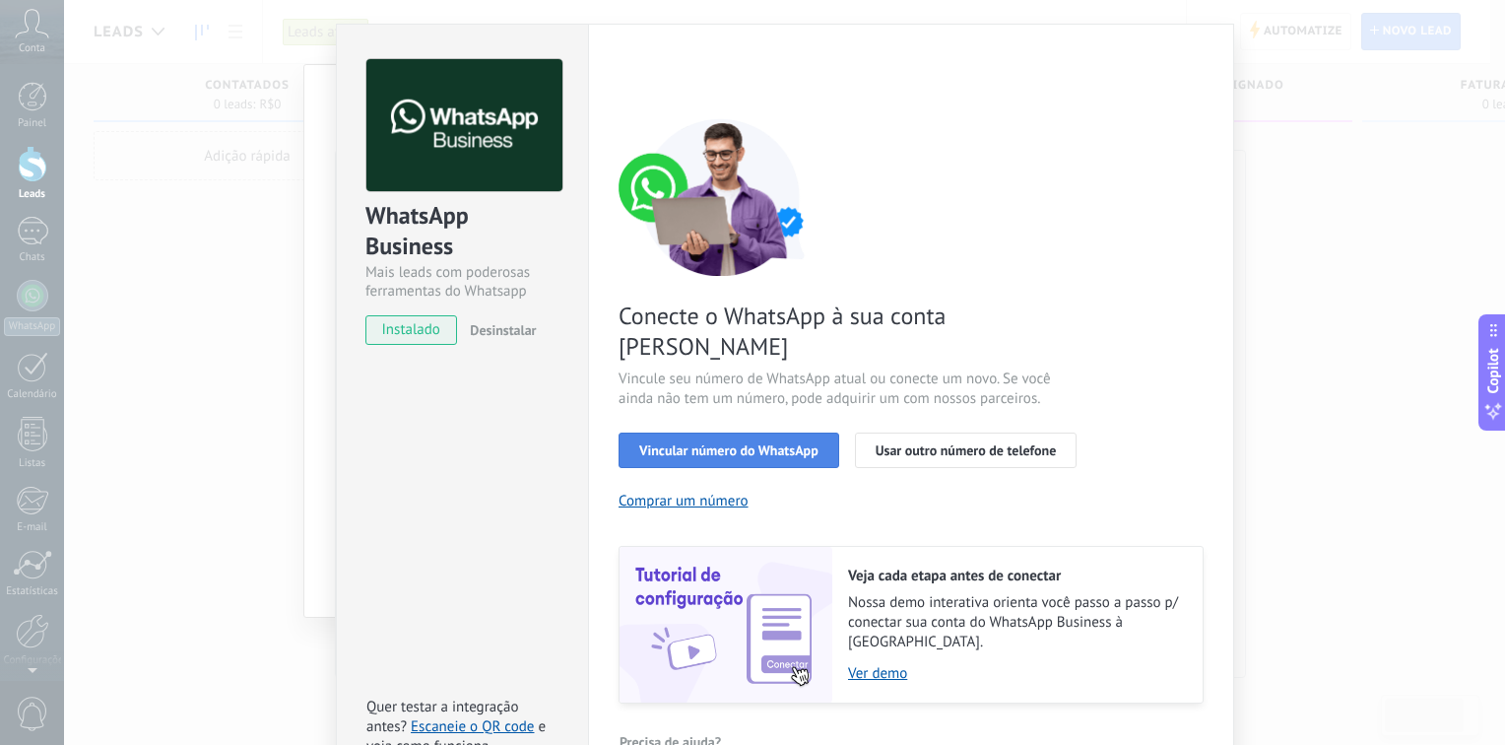
click at [749, 432] on button "Vincular número do WhatsApp" at bounding box center [729, 449] width 221 height 35
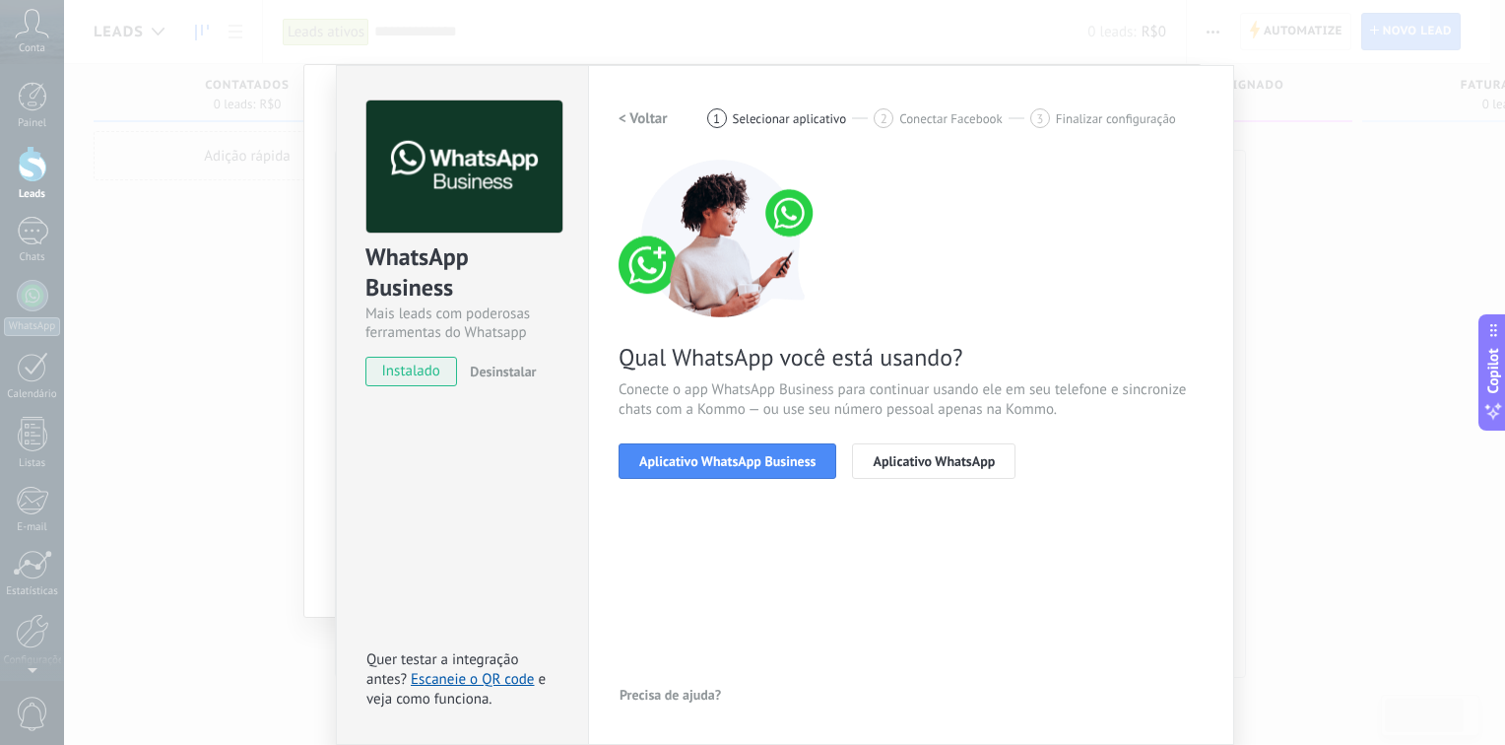
scroll to position [14, 0]
click at [722, 467] on span "Aplicativo WhatsApp Business" at bounding box center [727, 462] width 176 height 14
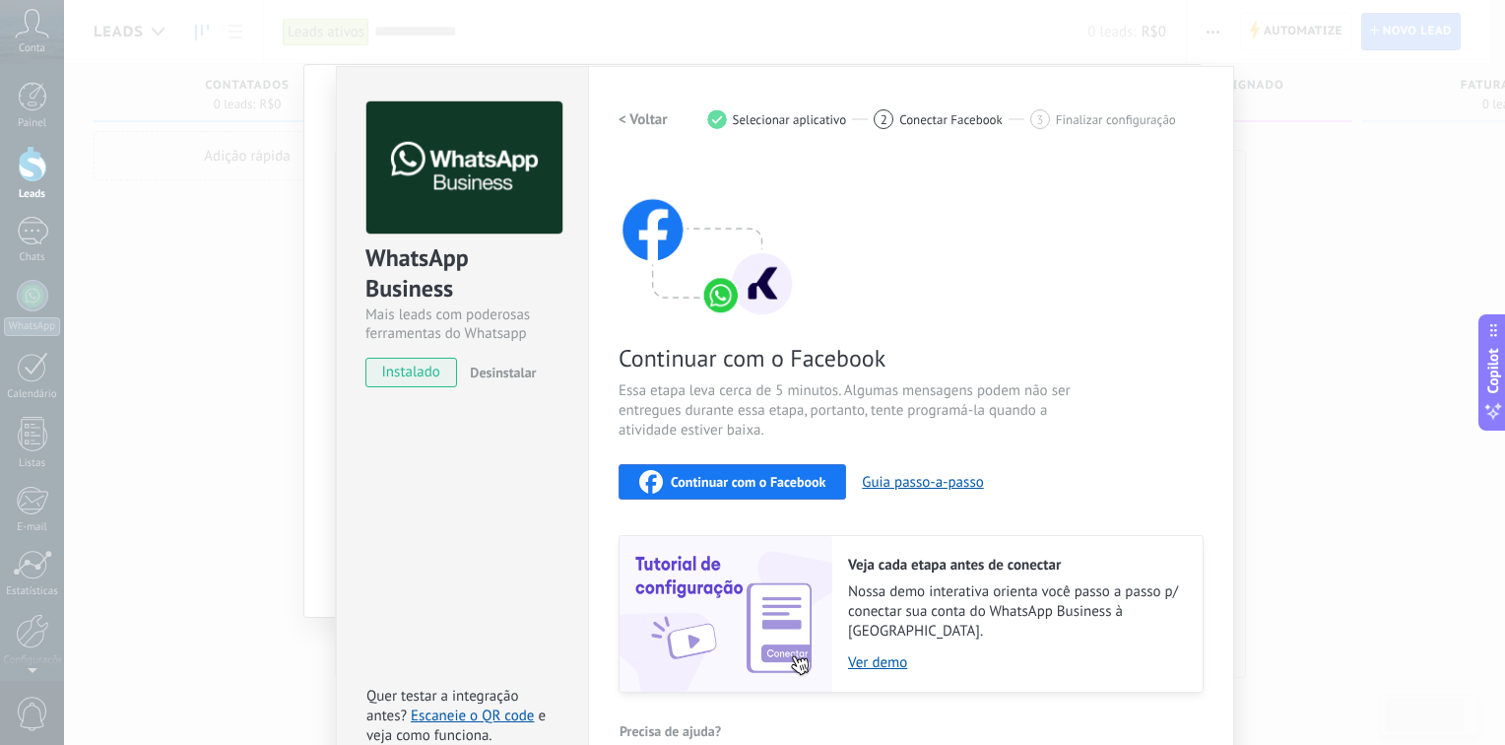
scroll to position [33, 0]
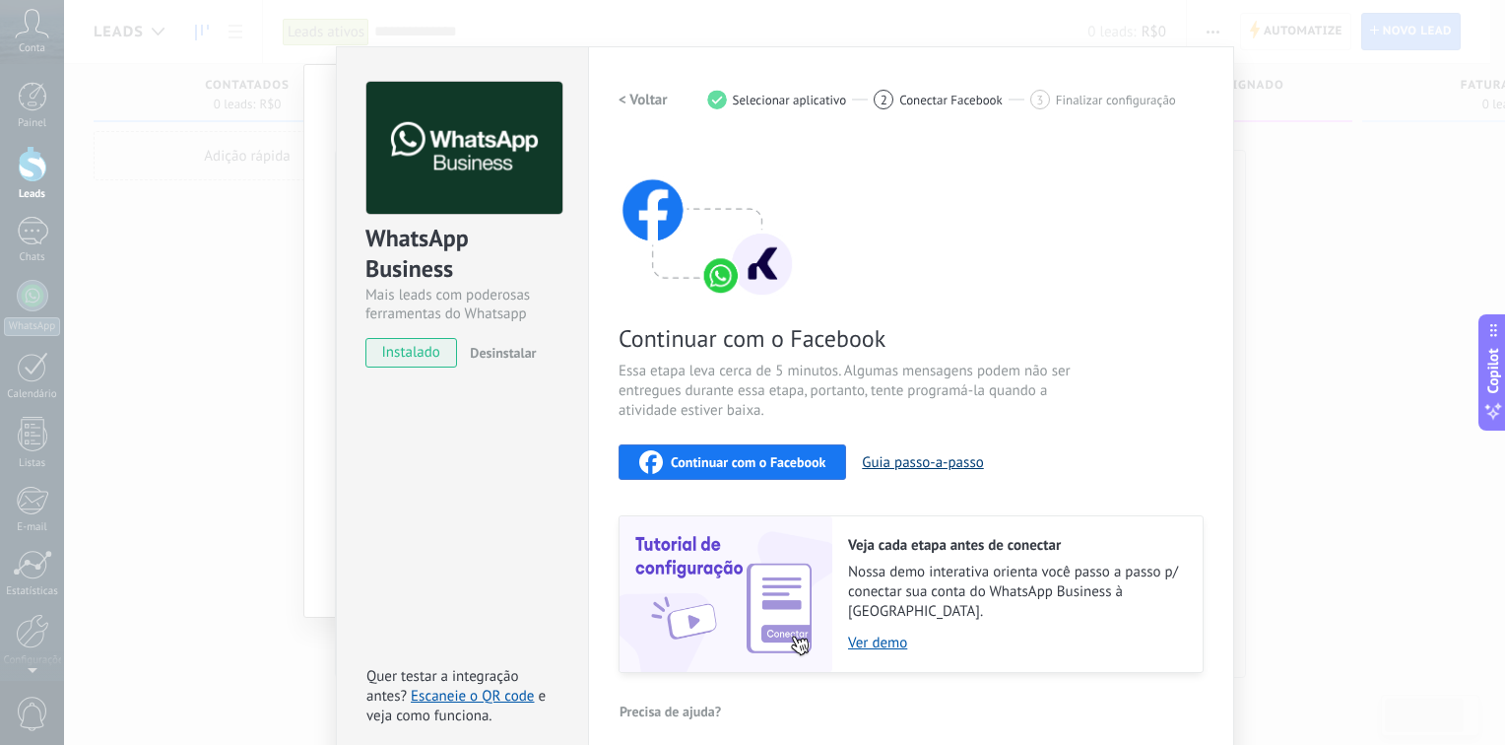
click at [910, 461] on button "Guia passo-a-passo" at bounding box center [922, 462] width 121 height 19
click at [936, 85] on div "< Voltar 1 Selecionar aplicativo 2 Conectar Facebook 3 Finalizar configuração" at bounding box center [911, 99] width 585 height 35
click at [907, 102] on span "Conectar Facebook" at bounding box center [950, 100] width 103 height 15
click at [627, 93] on h2 "< Voltar" at bounding box center [643, 100] width 49 height 19
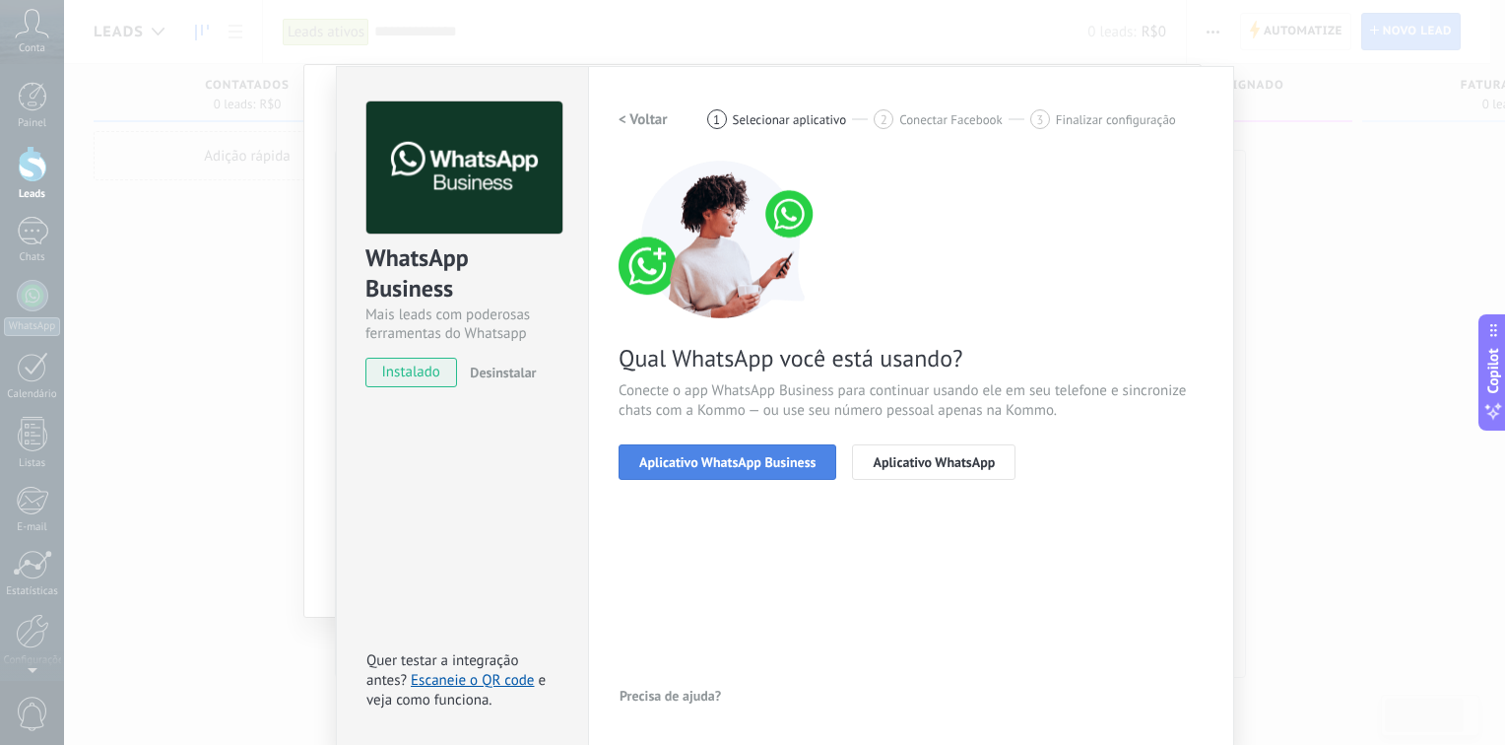
click at [744, 459] on span "Aplicativo WhatsApp Business" at bounding box center [727, 462] width 176 height 14
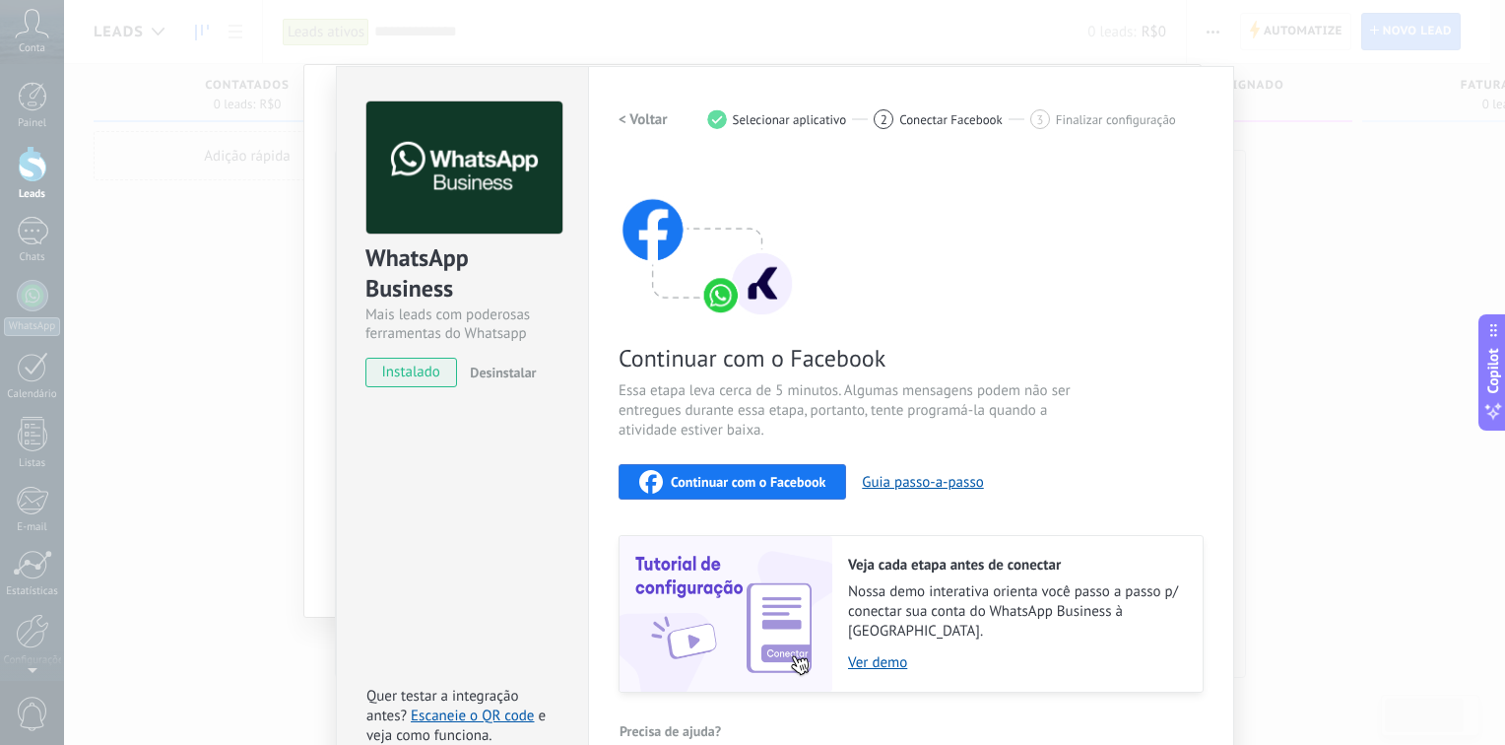
scroll to position [33, 0]
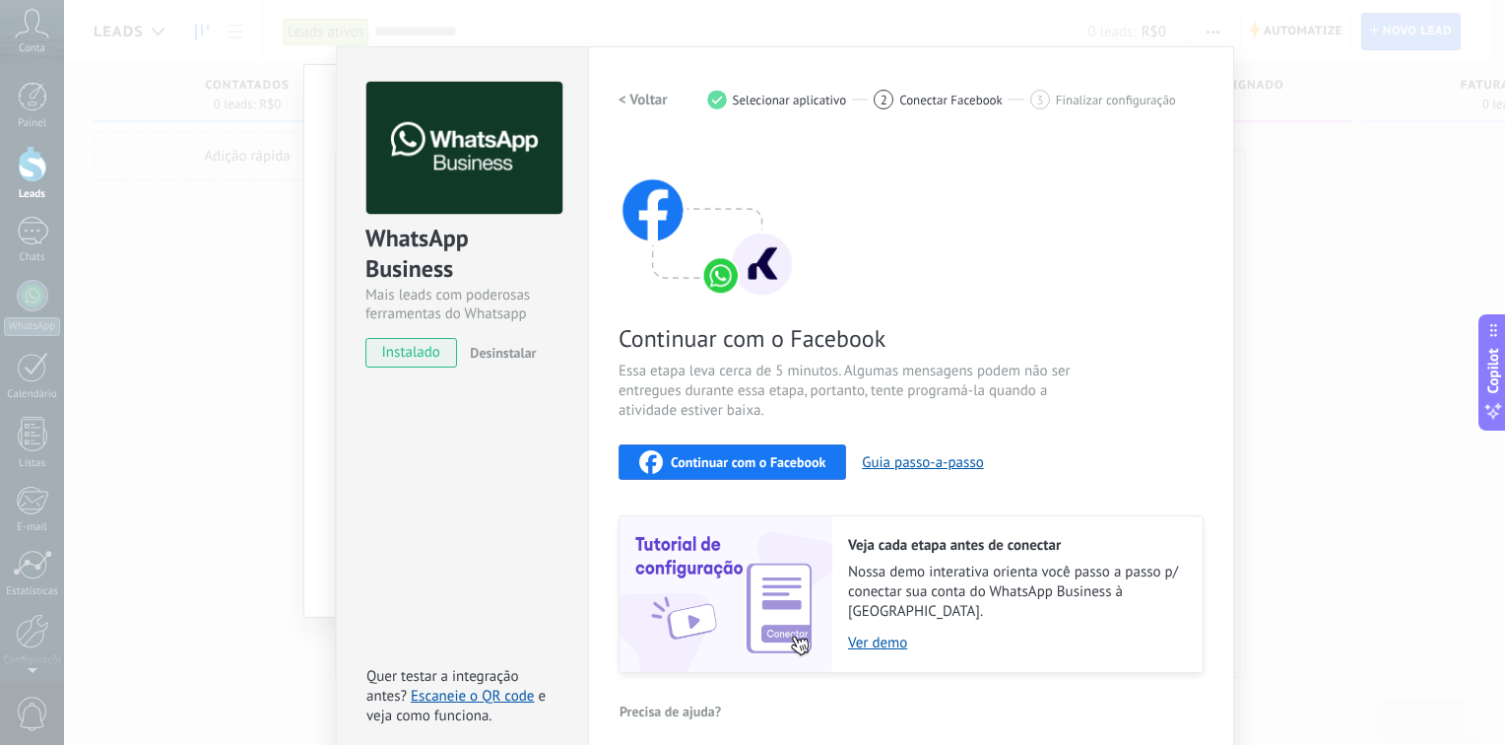
click at [1217, 148] on div "Configurações Autorização This tab logs the users who have granted integration …" at bounding box center [911, 403] width 646 height 715
click at [621, 94] on h2 "< Voltar" at bounding box center [643, 100] width 49 height 19
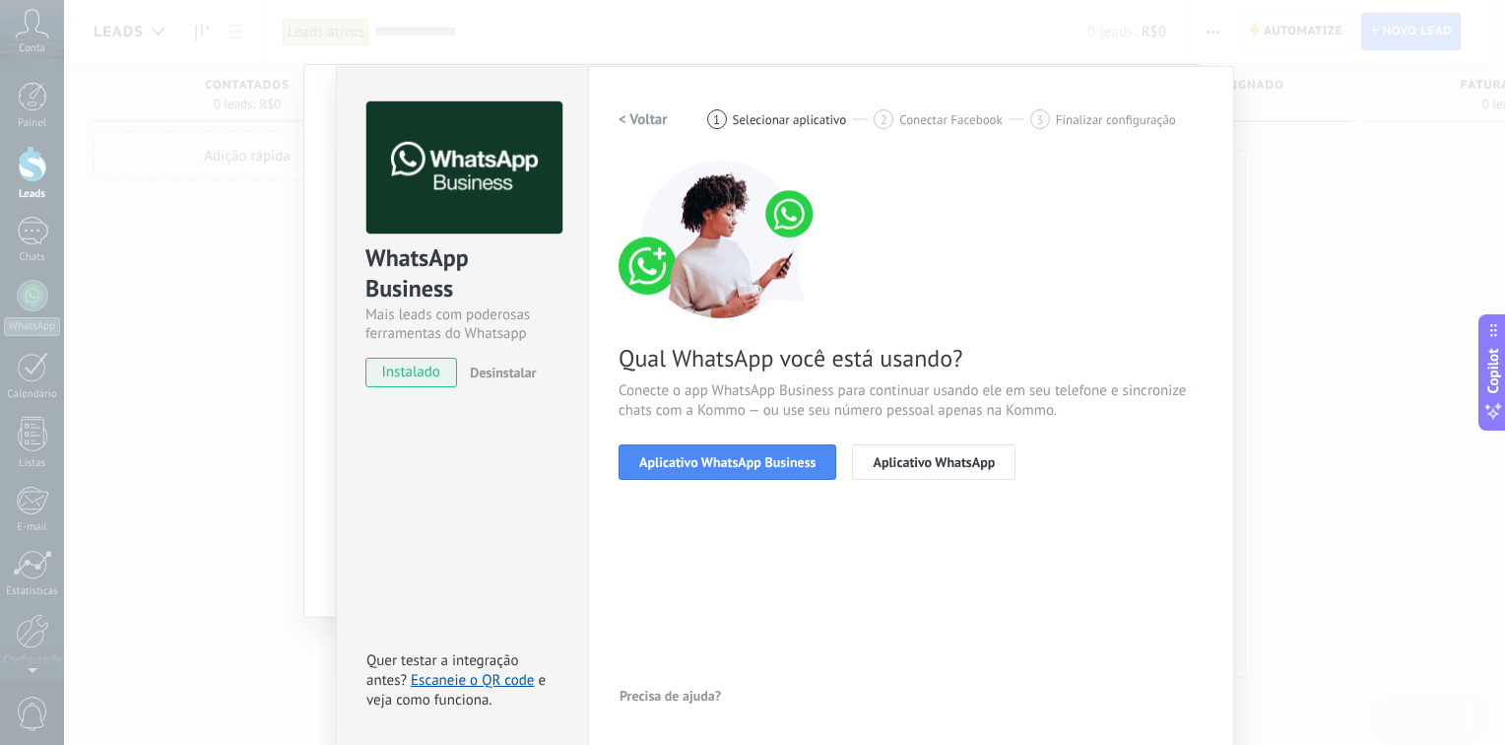
click at [634, 101] on button "< Voltar" at bounding box center [643, 118] width 49 height 35
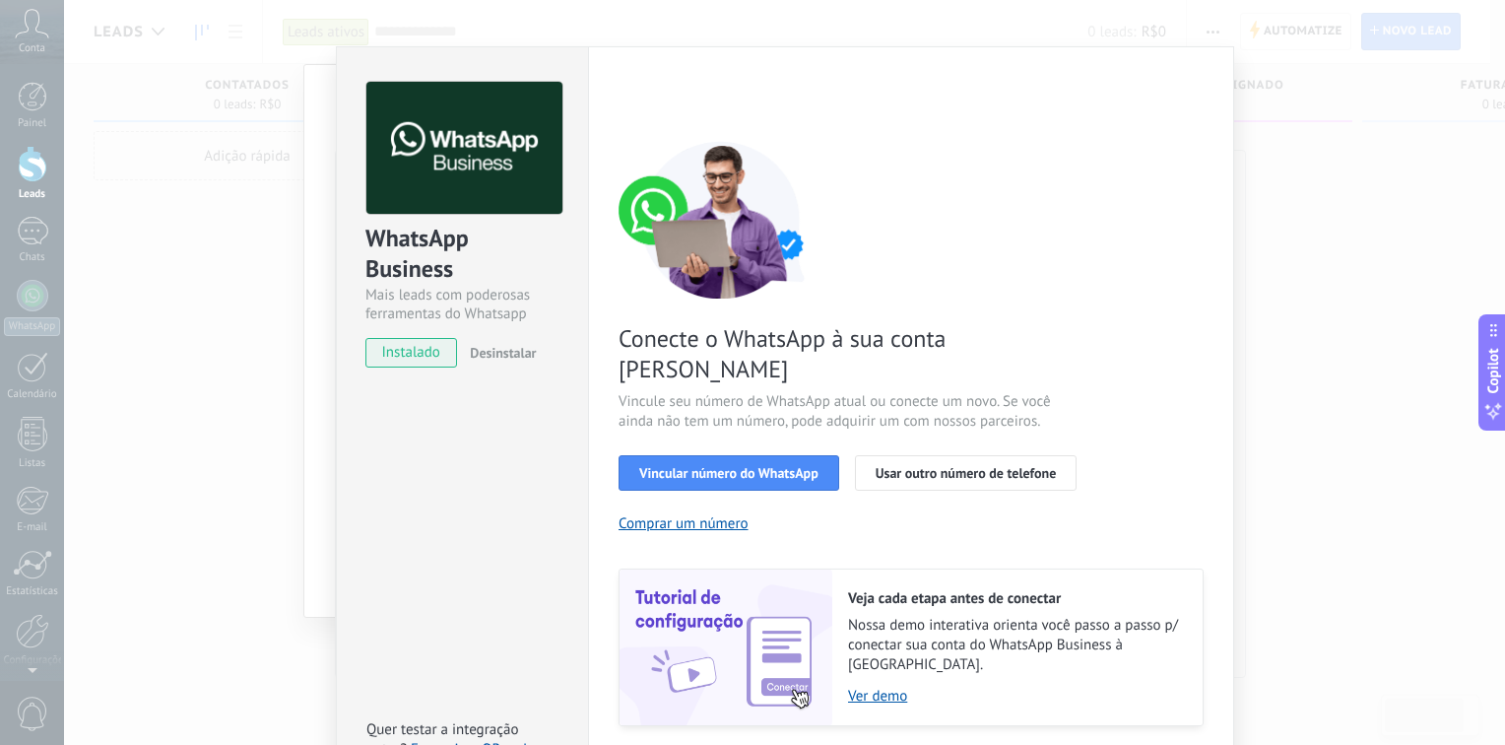
click at [1235, 97] on div "WhatsApp Business Mais leads com poderosas ferramentas do Whatsapp instalado De…" at bounding box center [784, 372] width 1441 height 745
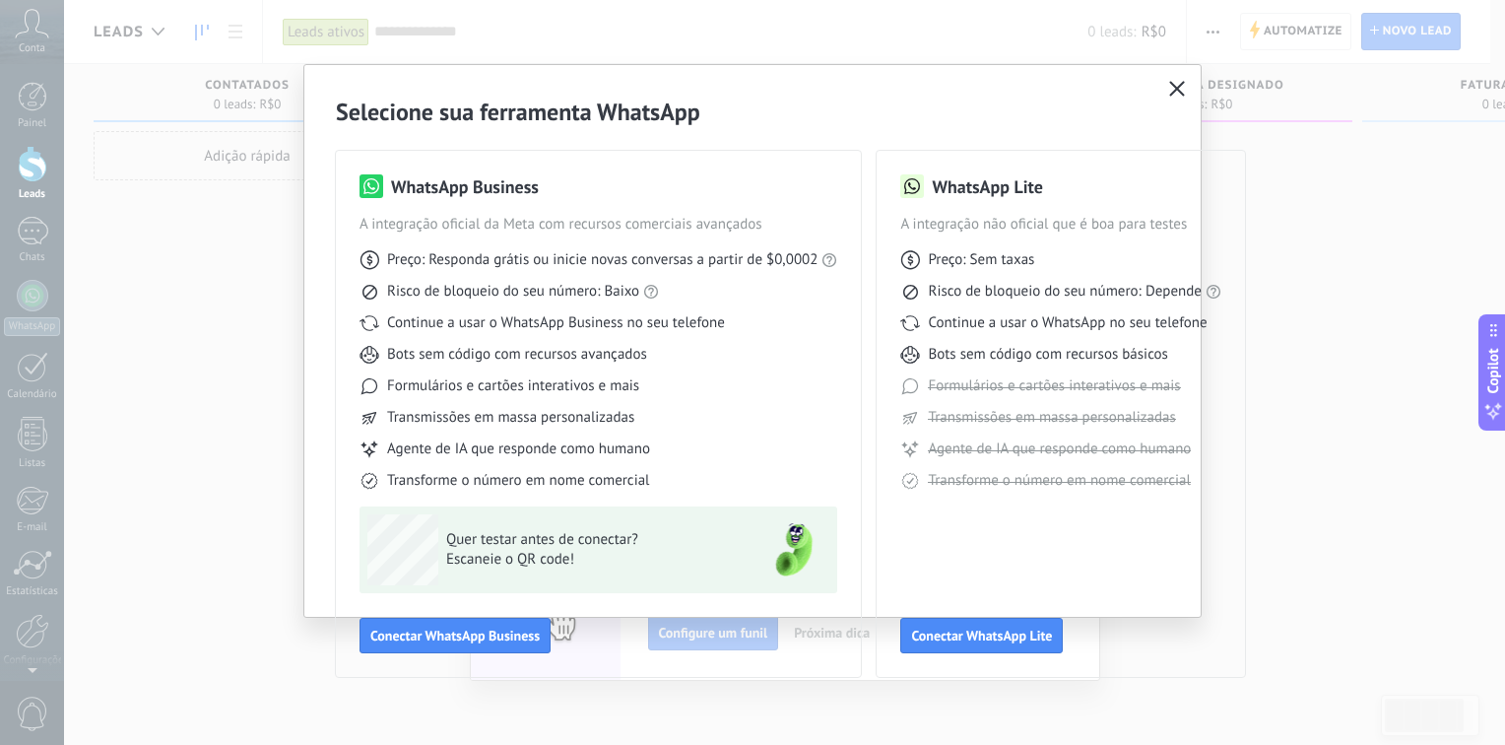
scroll to position [0, 0]
click at [1316, 260] on div "Selecione sua ferramenta WhatsApp WhatsApp Business A integração oficial da Met…" at bounding box center [752, 372] width 1505 height 745
click at [521, 207] on div "WhatsApp Business A integração oficial da Meta com recursos comerciais avançado…" at bounding box center [598, 332] width 478 height 316
click at [451, 207] on div "WhatsApp Business A integração oficial da Meta com recursos comerciais avançado…" at bounding box center [598, 332] width 478 height 316
click at [471, 625] on button "Conectar WhatsApp Business" at bounding box center [454, 635] width 191 height 35
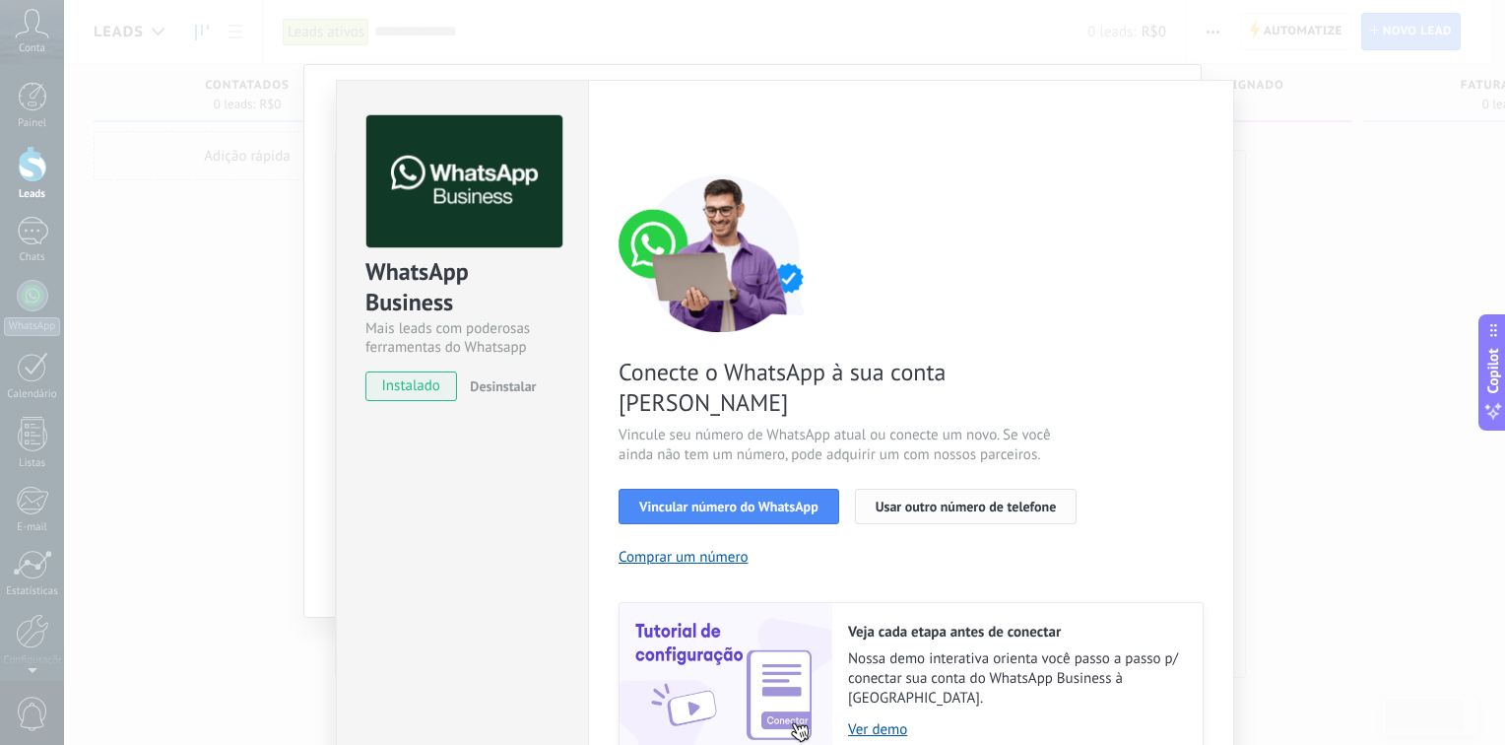
click at [997, 489] on button "Usar outro número de telefone" at bounding box center [966, 506] width 223 height 35
click at [716, 489] on button "Vincular número do WhatsApp" at bounding box center [729, 506] width 221 height 35
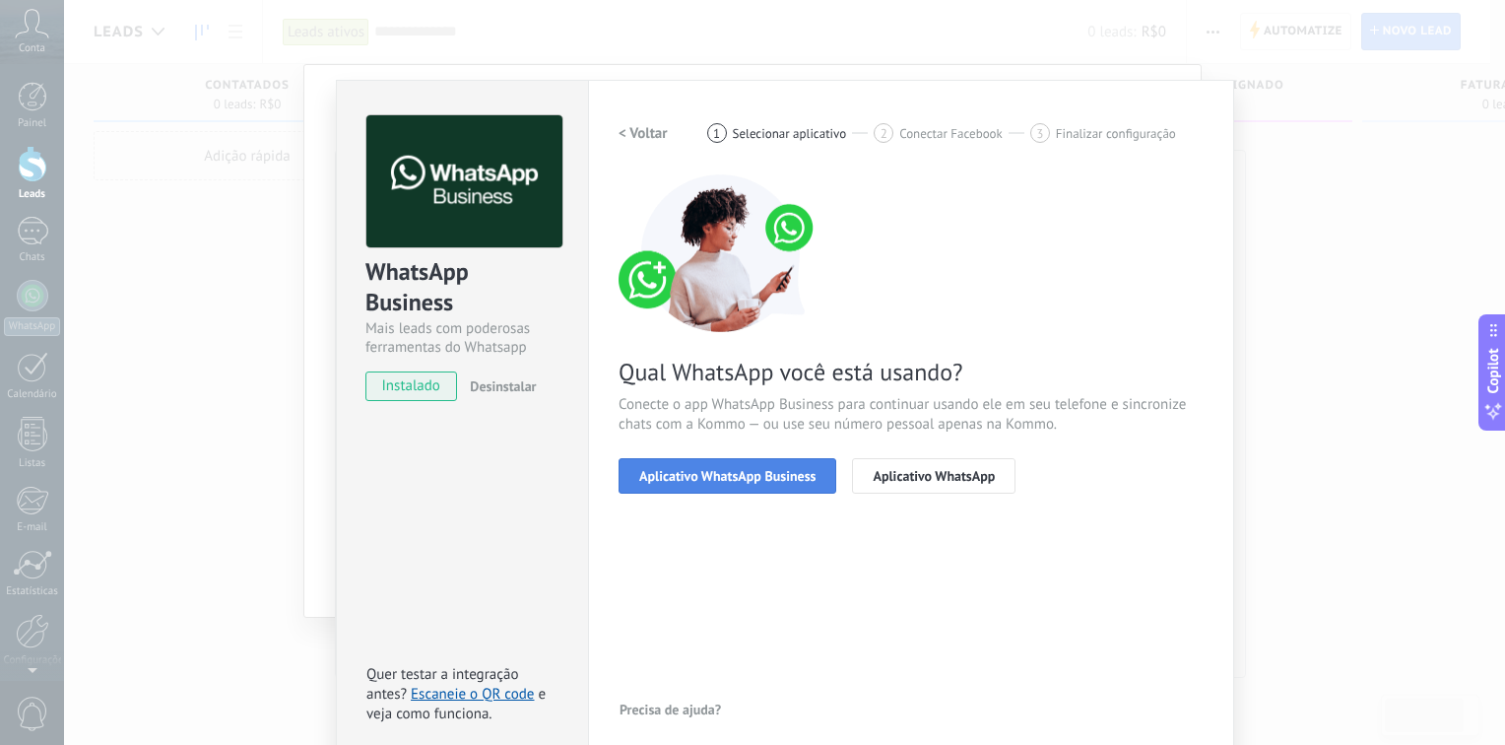
click at [653, 488] on button "Aplicativo WhatsApp Business" at bounding box center [728, 475] width 218 height 35
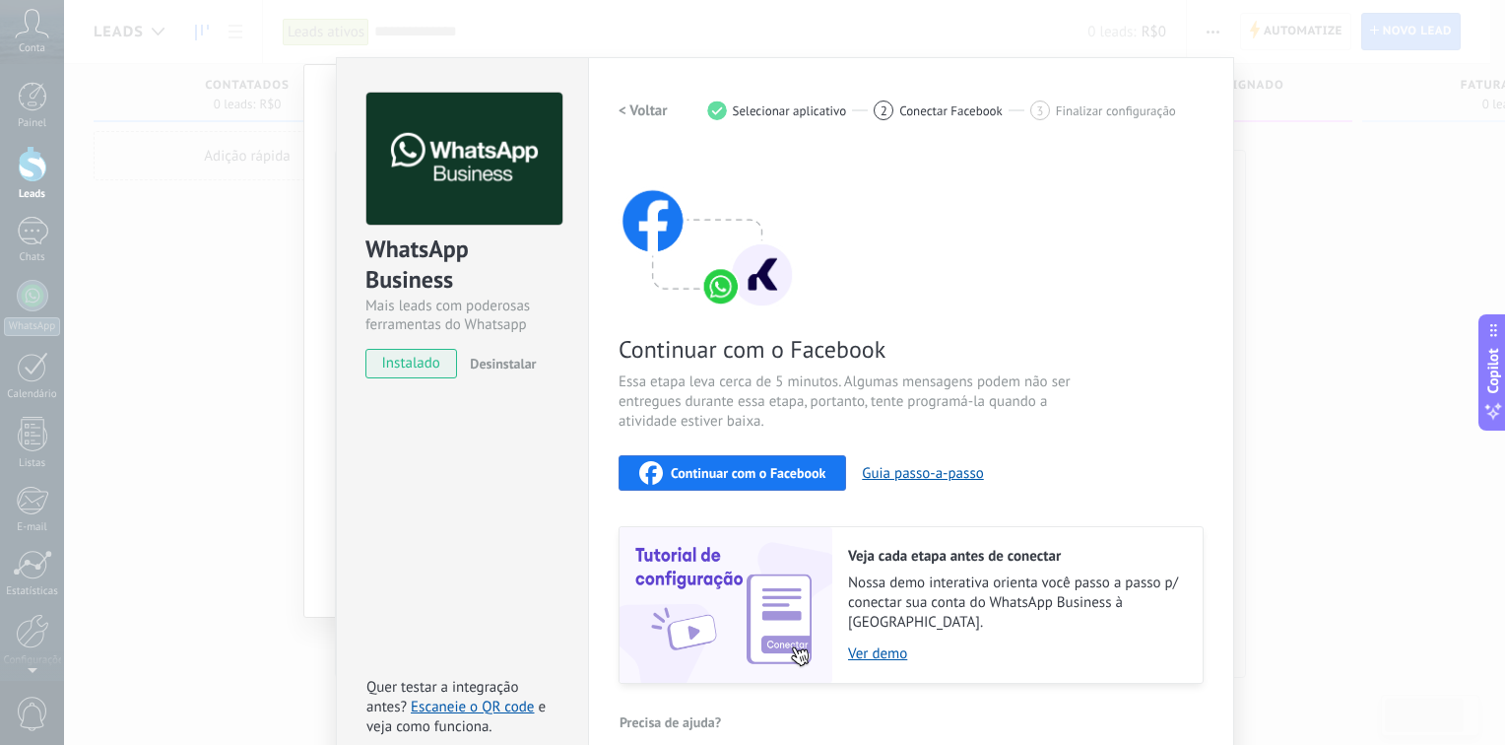
scroll to position [33, 0]
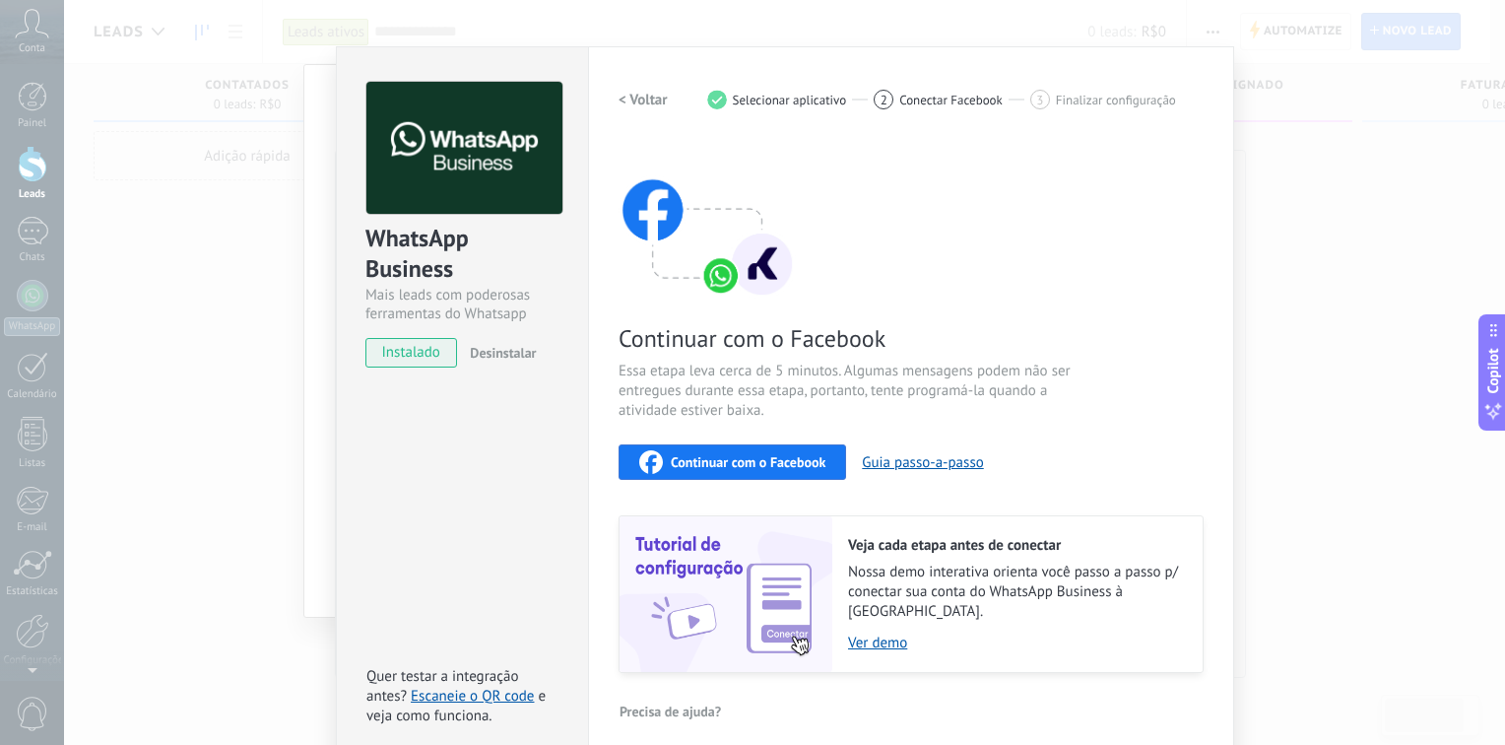
click at [1280, 286] on div "WhatsApp Business Mais leads com poderosas ferramentas do Whatsapp instalado De…" at bounding box center [784, 372] width 1441 height 745
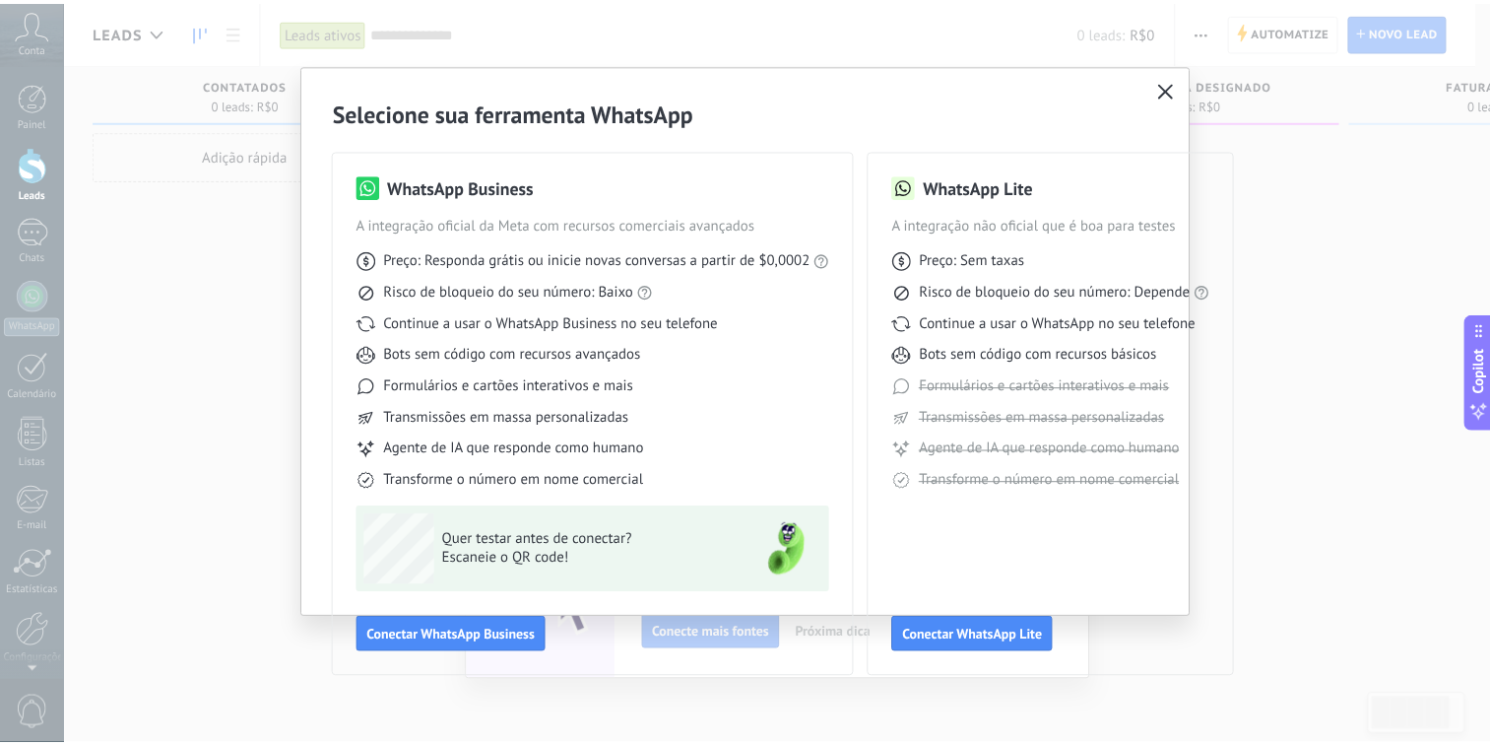
scroll to position [0, 0]
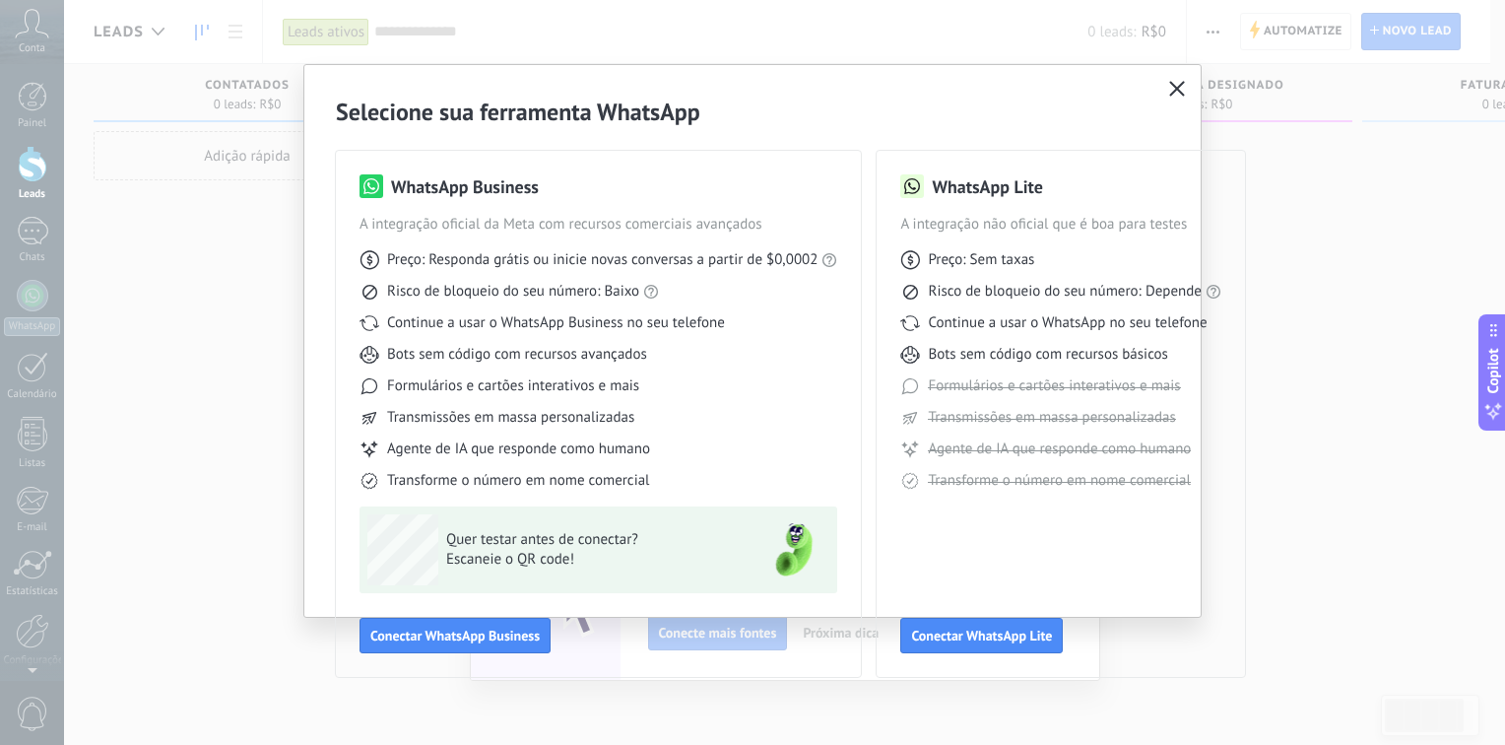
click at [1159, 98] on h2 "Selecione sua ferramenta WhatsApp" at bounding box center [752, 112] width 833 height 31
click at [1189, 91] on button "button" at bounding box center [1177, 90] width 26 height 28
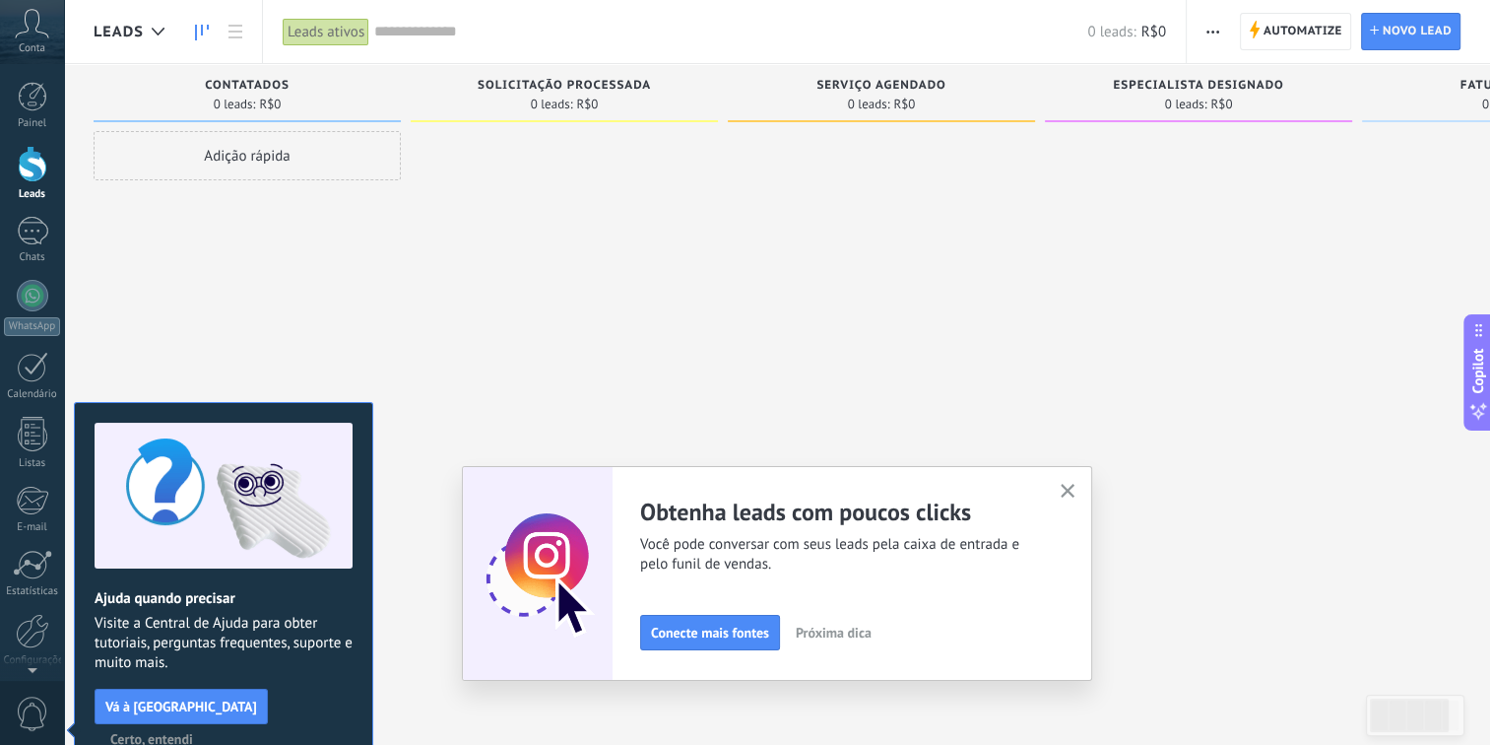
click at [193, 732] on span "Certo, entendi" at bounding box center [151, 739] width 83 height 14
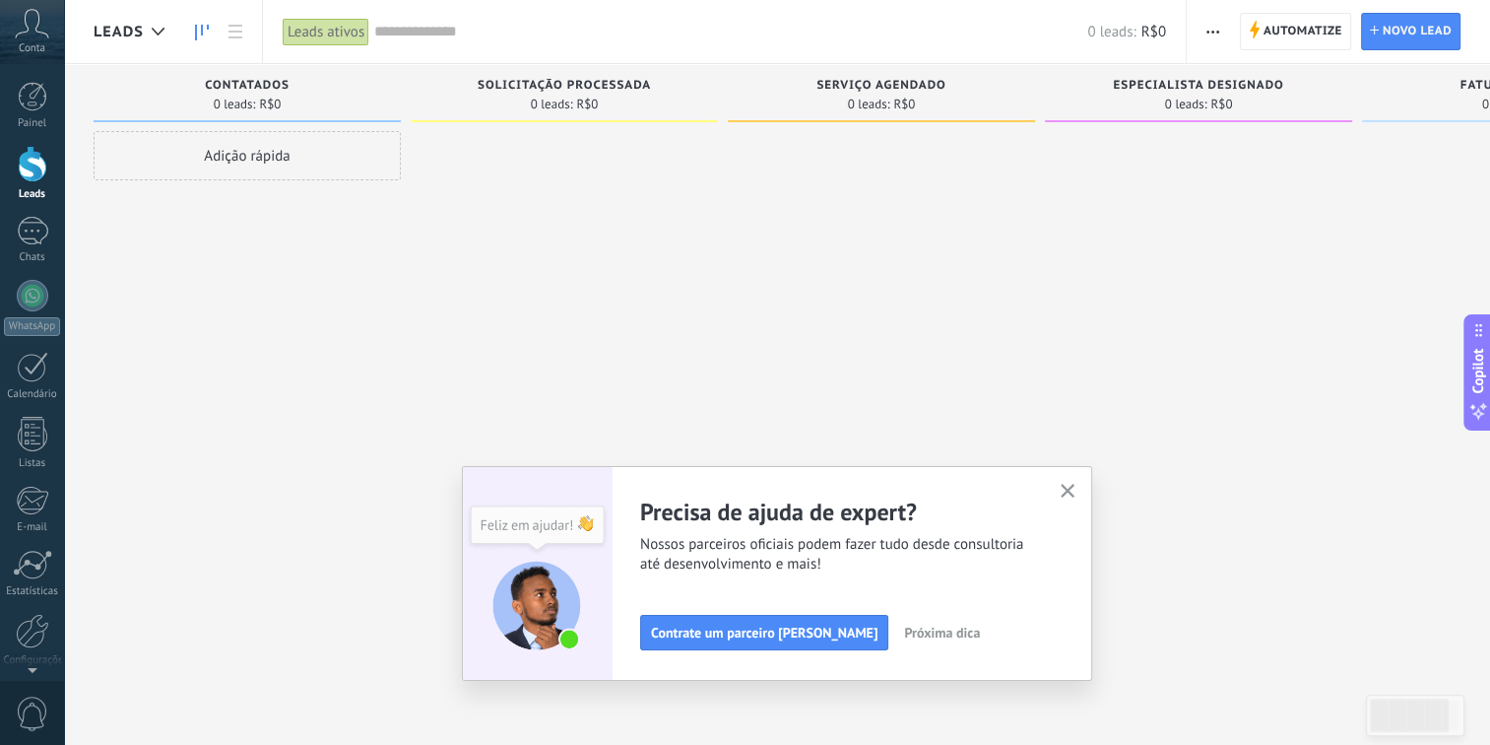
click at [1076, 490] on use "button" at bounding box center [1068, 491] width 15 height 15
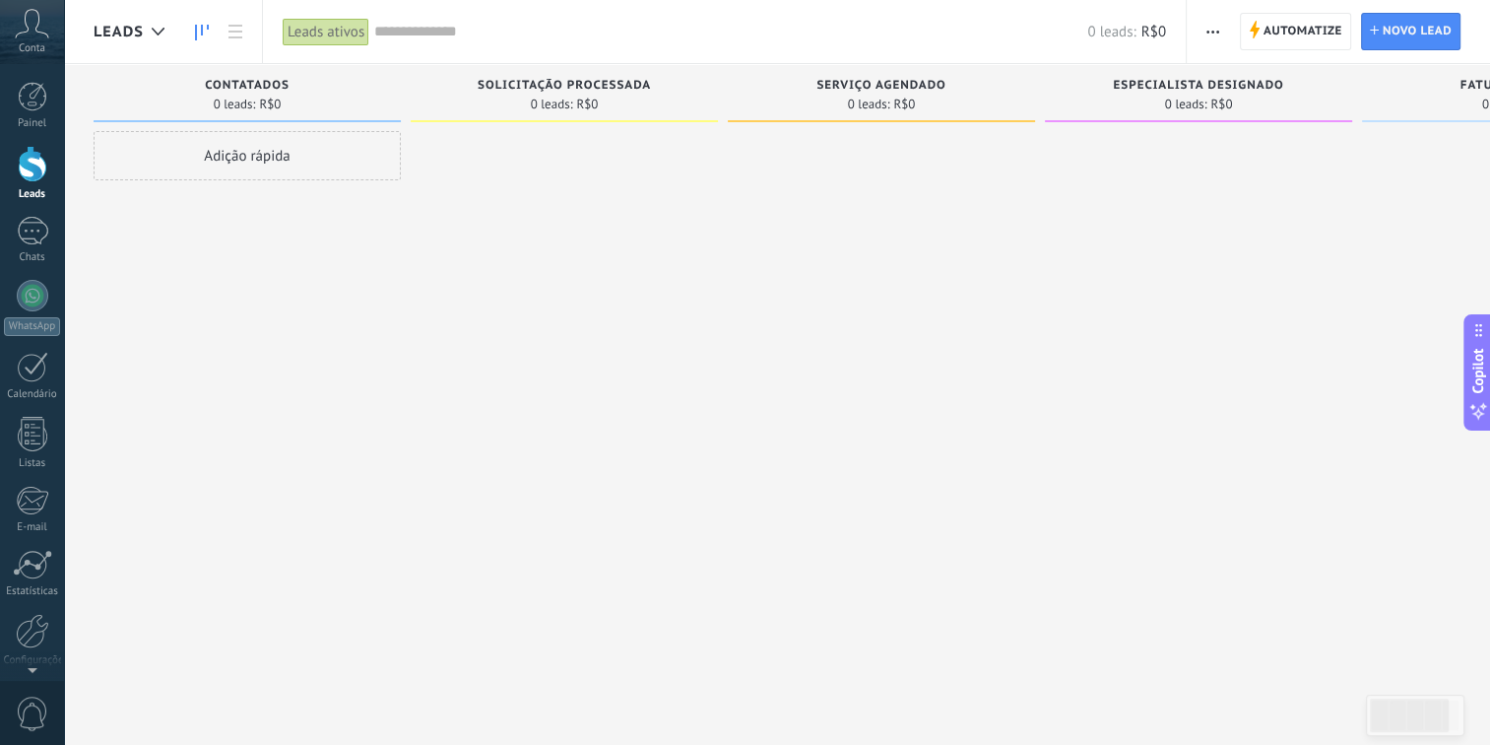
click at [221, 156] on div "Adição rápida" at bounding box center [247, 155] width 307 height 49
click at [32, 294] on div at bounding box center [33, 296] width 32 height 32
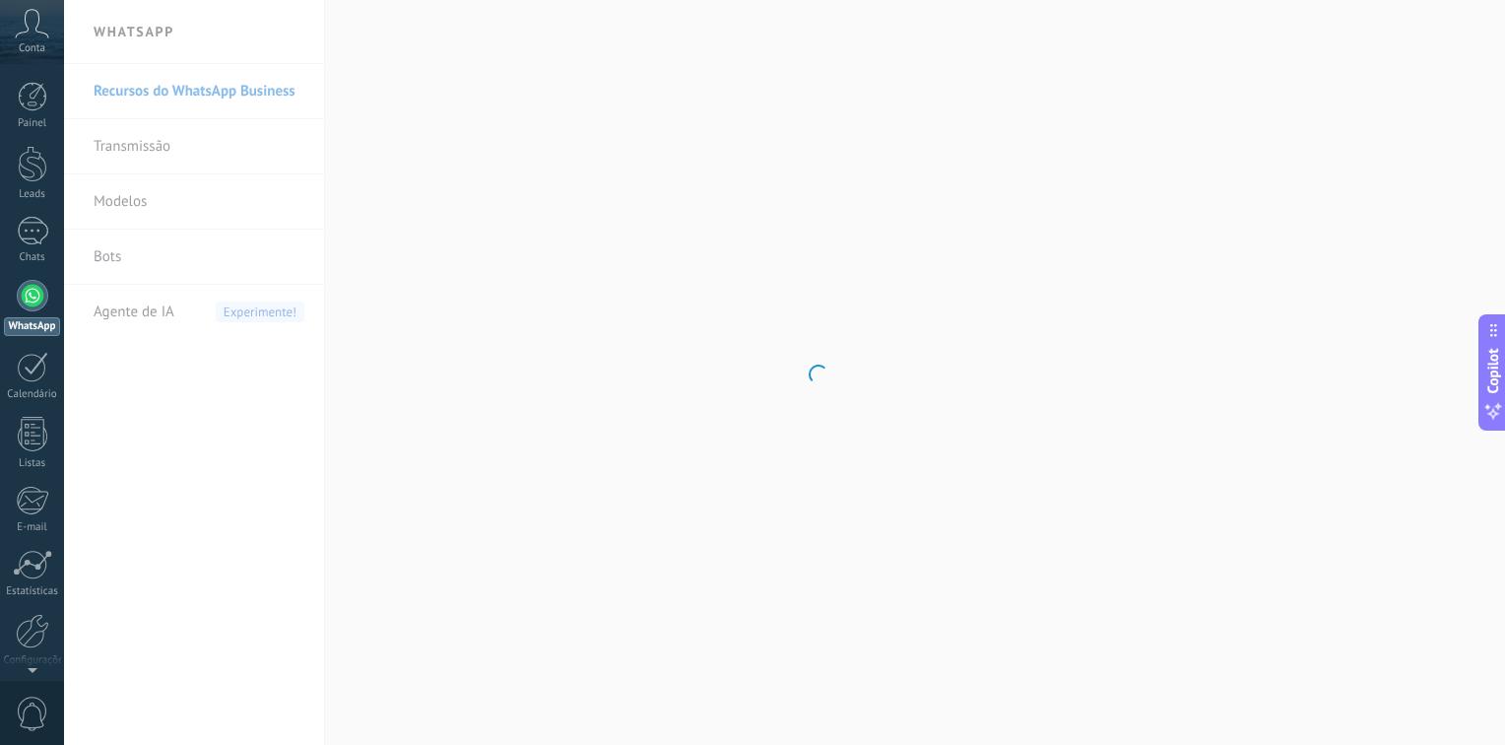
click at [206, 97] on body ".abccls-1,.abccls-2{fill-rule:evenodd}.abccls-2{fill:#fff} .abfcls-1{fill:none}…" at bounding box center [752, 372] width 1505 height 745
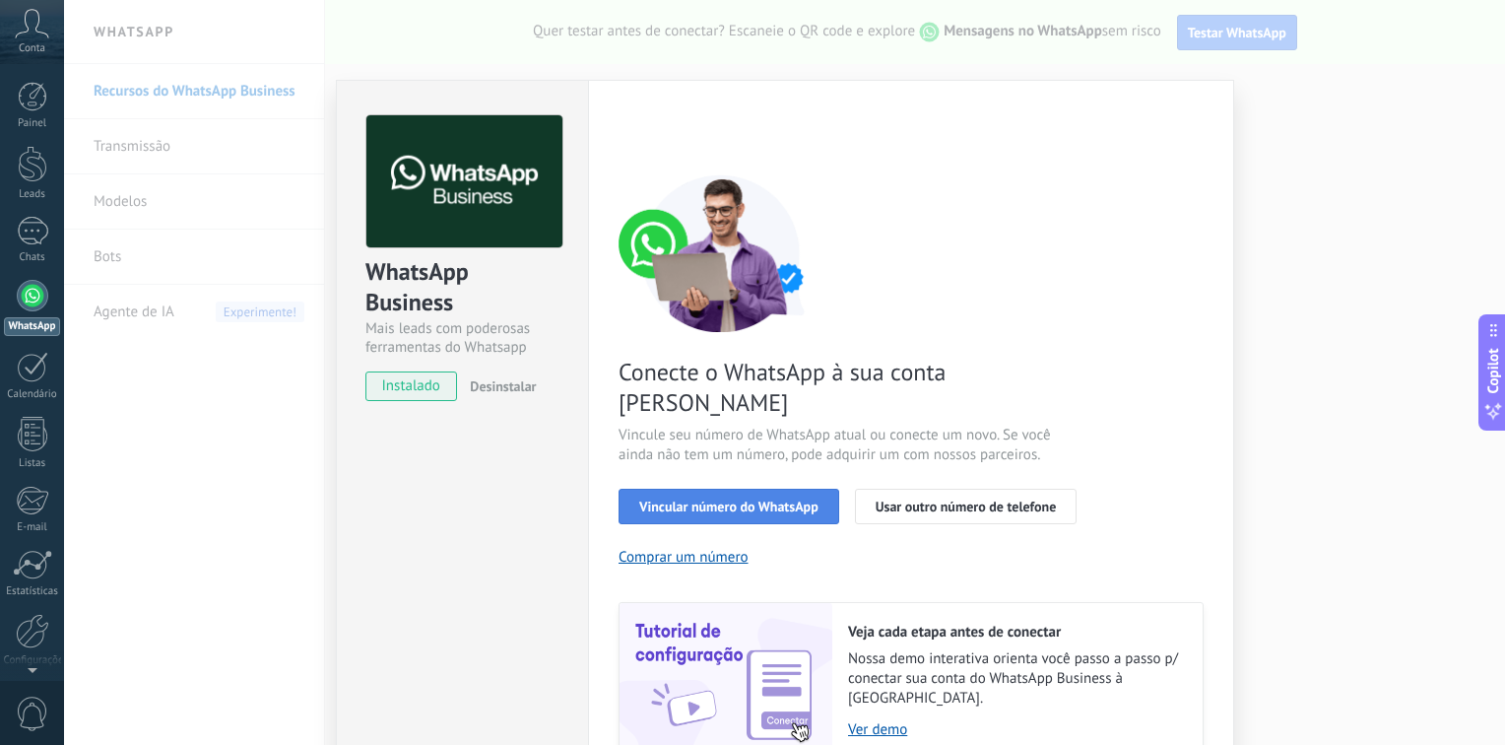
click at [705, 499] on span "Vincular número do WhatsApp" at bounding box center [728, 506] width 179 height 14
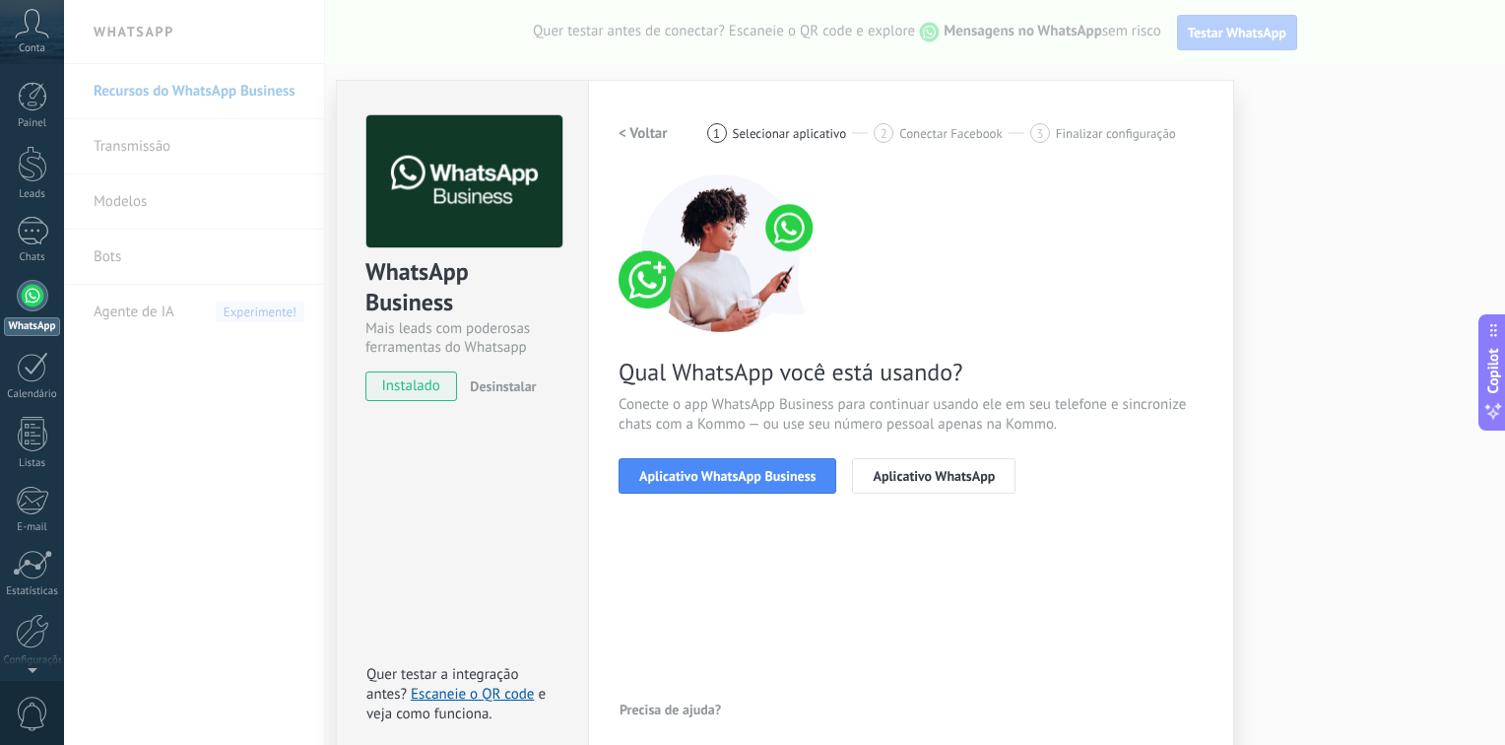
click at [705, 479] on span "Aplicativo WhatsApp Business" at bounding box center [727, 476] width 176 height 14
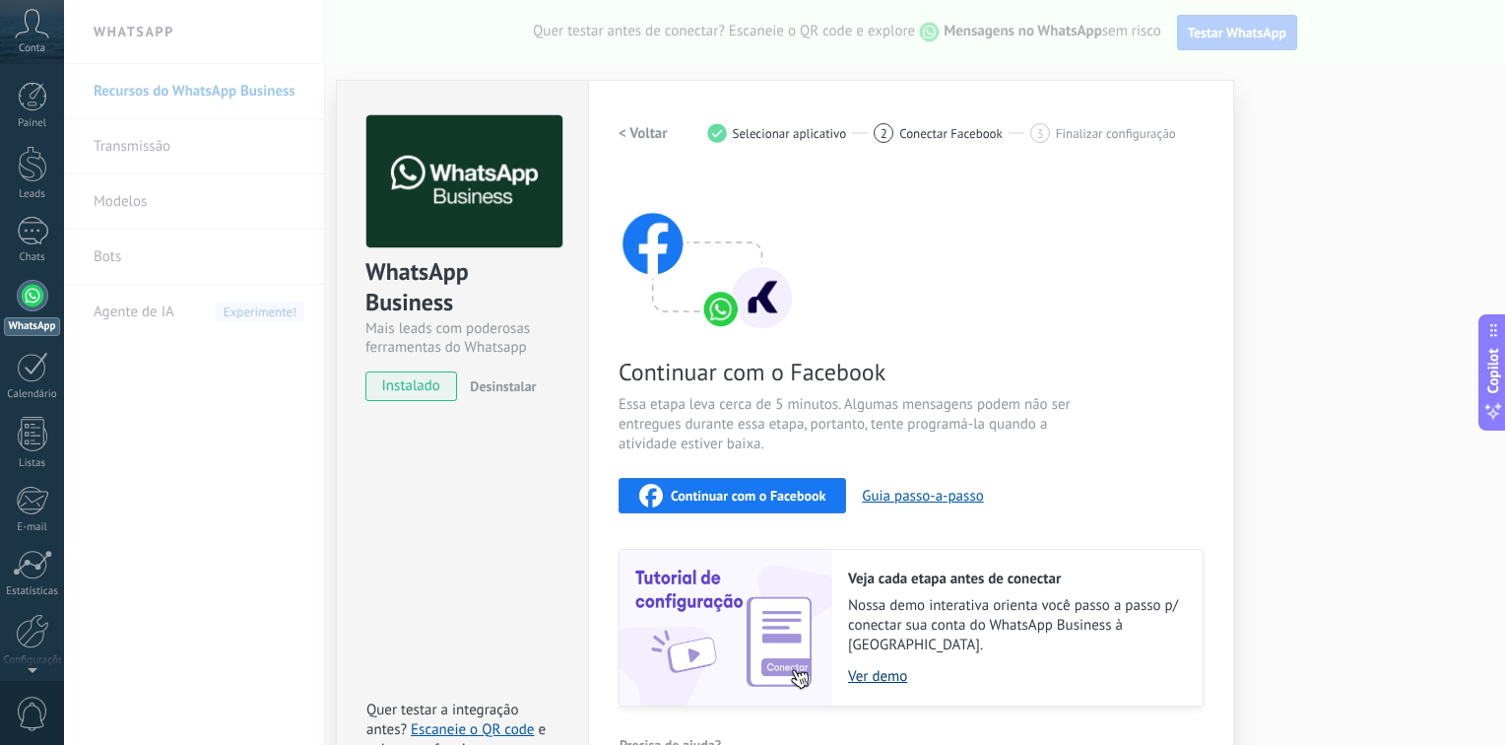
click at [867, 667] on link "Ver demo" at bounding box center [1015, 676] width 335 height 19
click at [750, 504] on div "Continuar com o Facebook" at bounding box center [732, 496] width 186 height 24
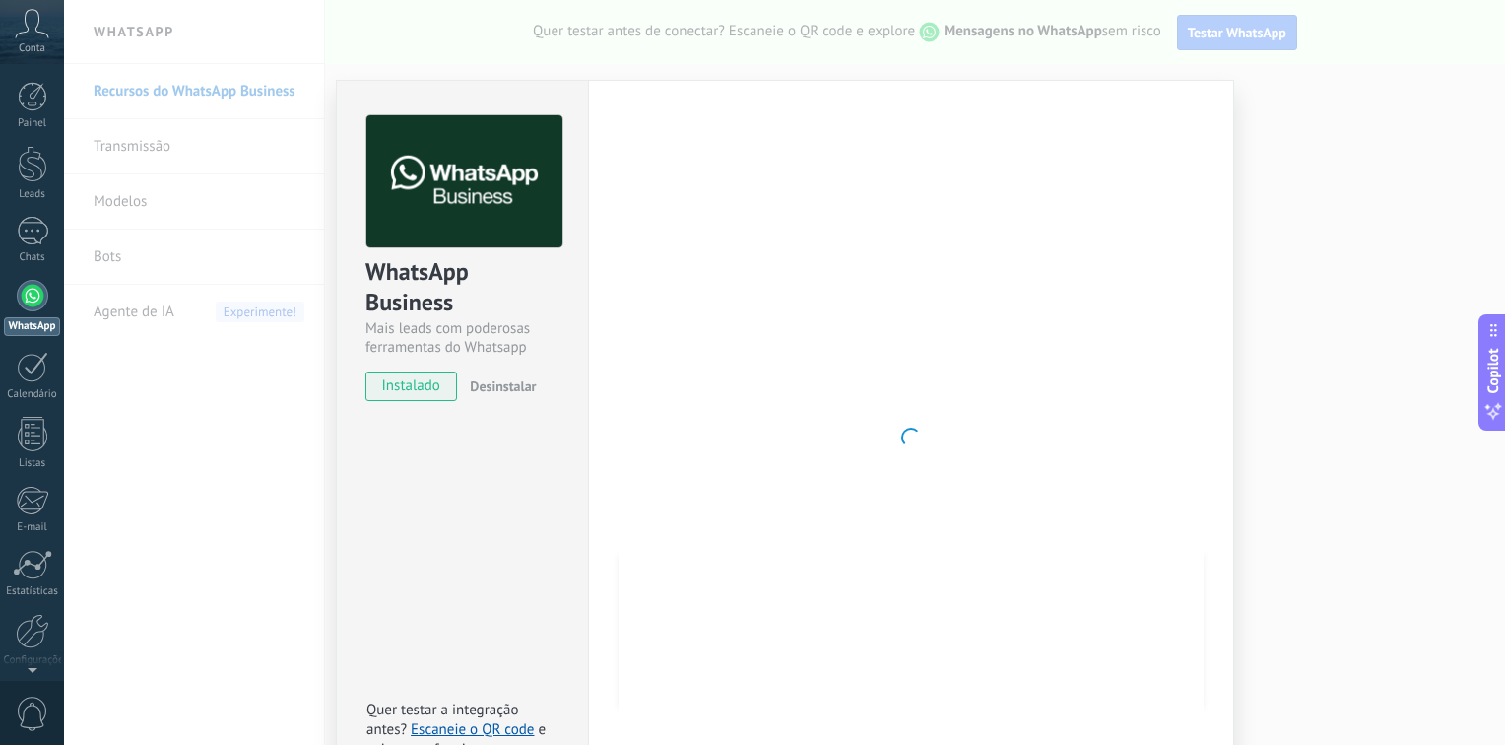
click at [1458, 243] on div "WhatsApp Business Mais leads com poderosas ferramentas do Whatsapp instalado De…" at bounding box center [784, 372] width 1441 height 745
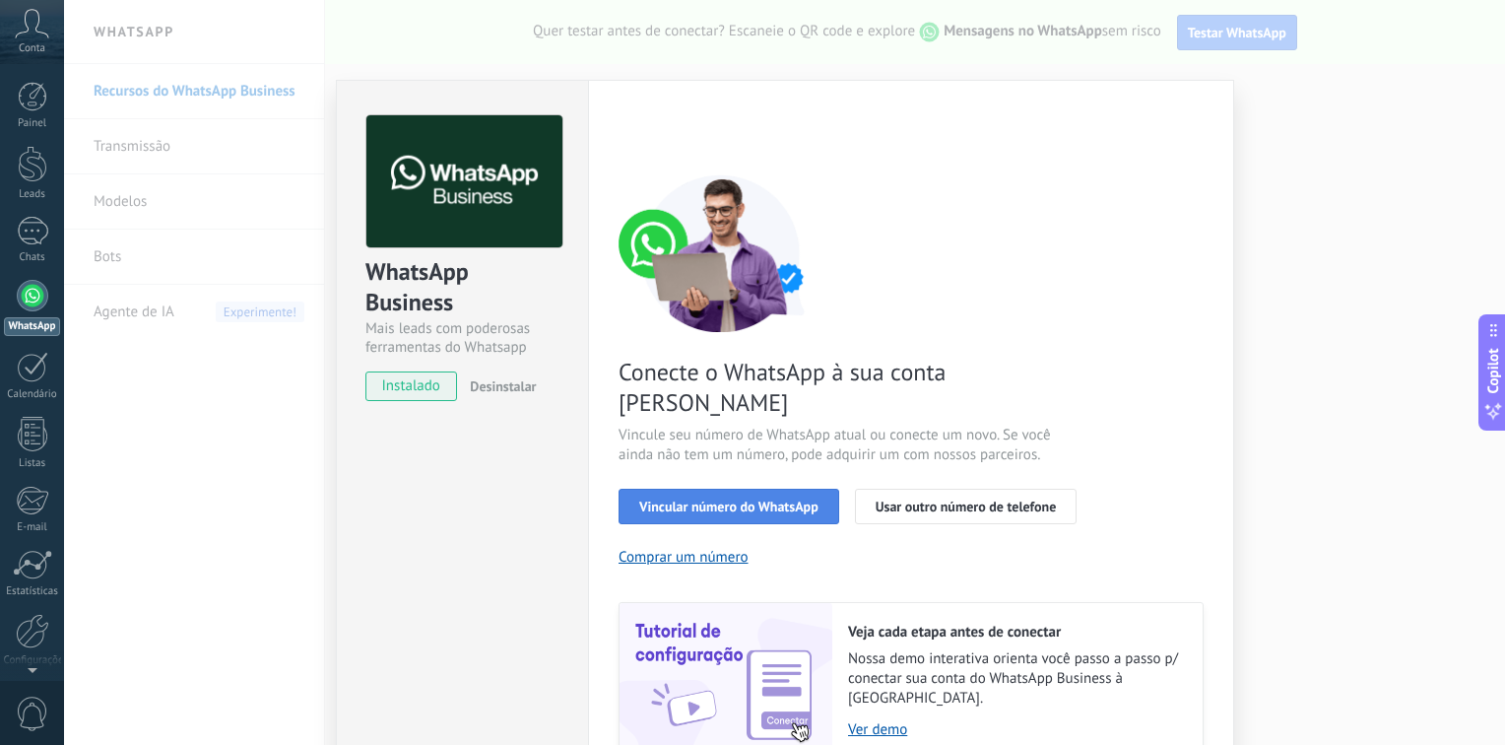
click at [695, 499] on span "Vincular número do WhatsApp" at bounding box center [728, 506] width 179 height 14
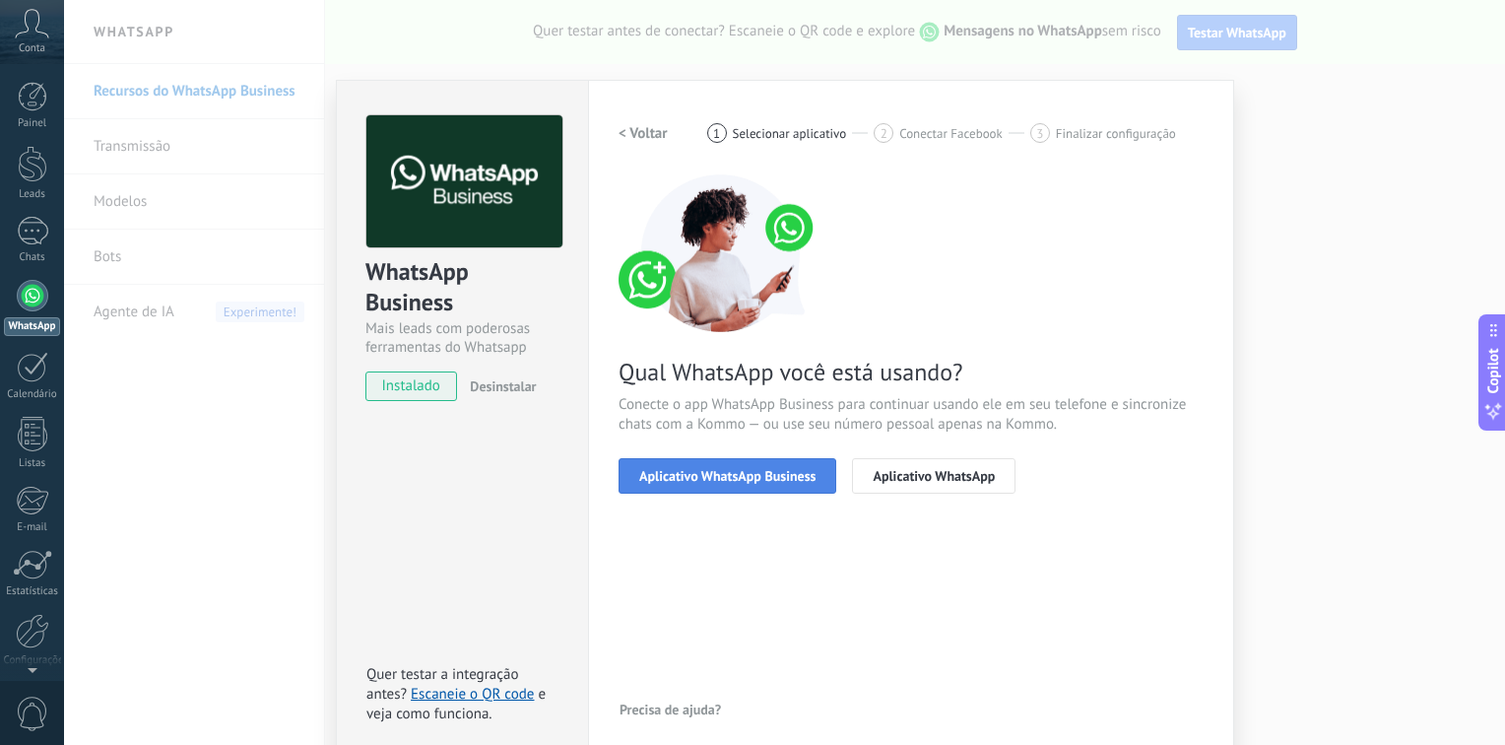
click at [705, 483] on span "Aplicativo WhatsApp Business" at bounding box center [727, 476] width 176 height 14
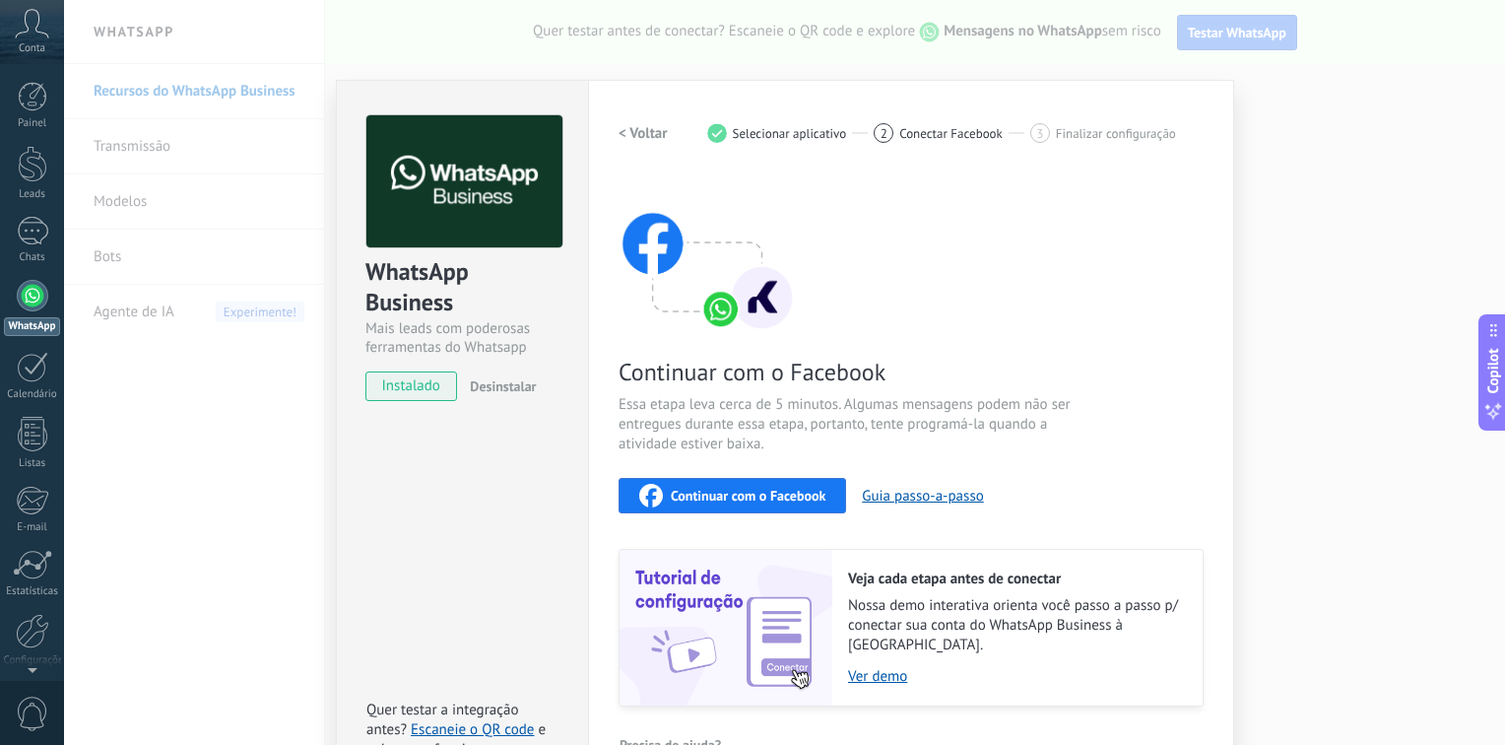
click at [781, 495] on span "Continuar com o Facebook" at bounding box center [748, 496] width 155 height 14
click at [138, 463] on div "WhatsApp Business Mais leads com poderosas ferramentas do Whatsapp instalado De…" at bounding box center [784, 372] width 1441 height 745
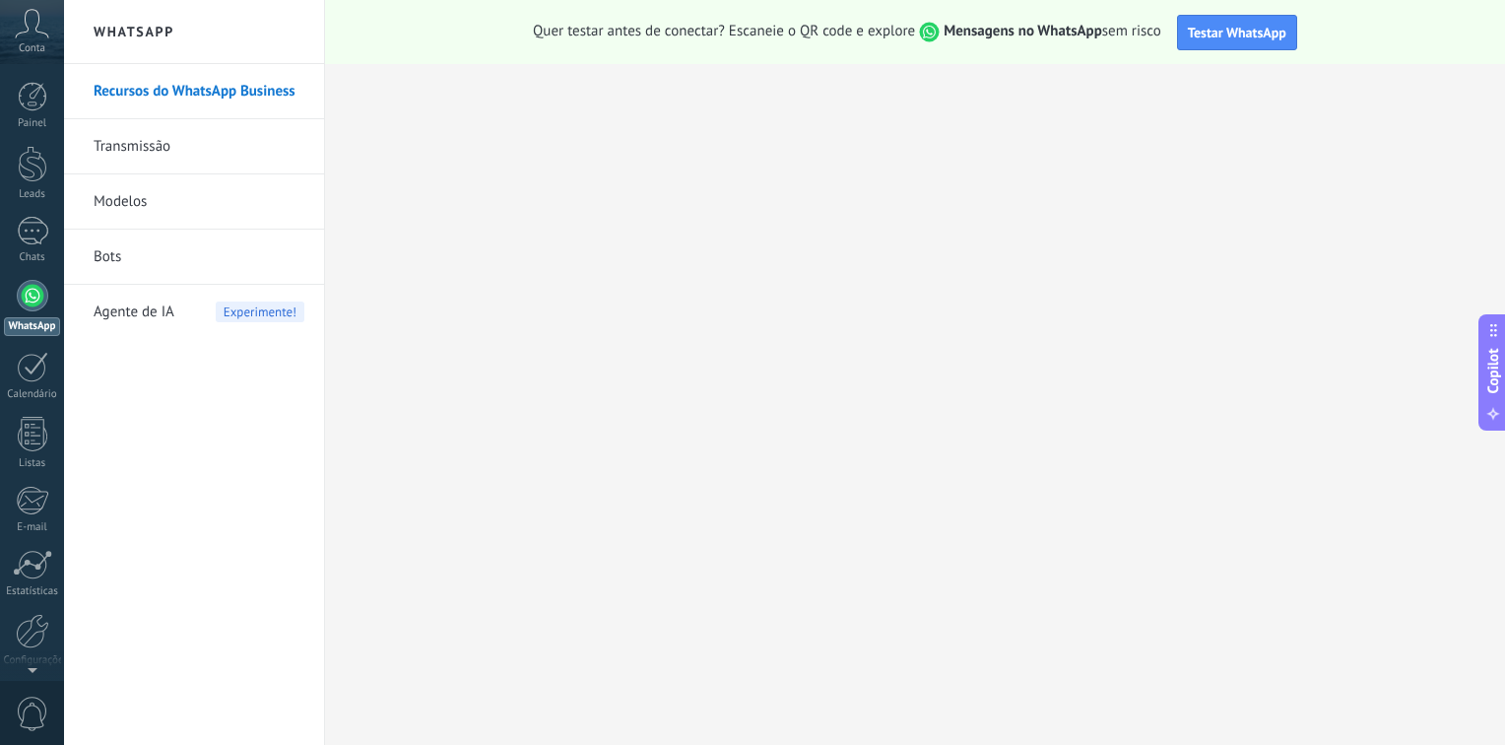
click at [36, 12] on use at bounding box center [32, 23] width 33 height 29
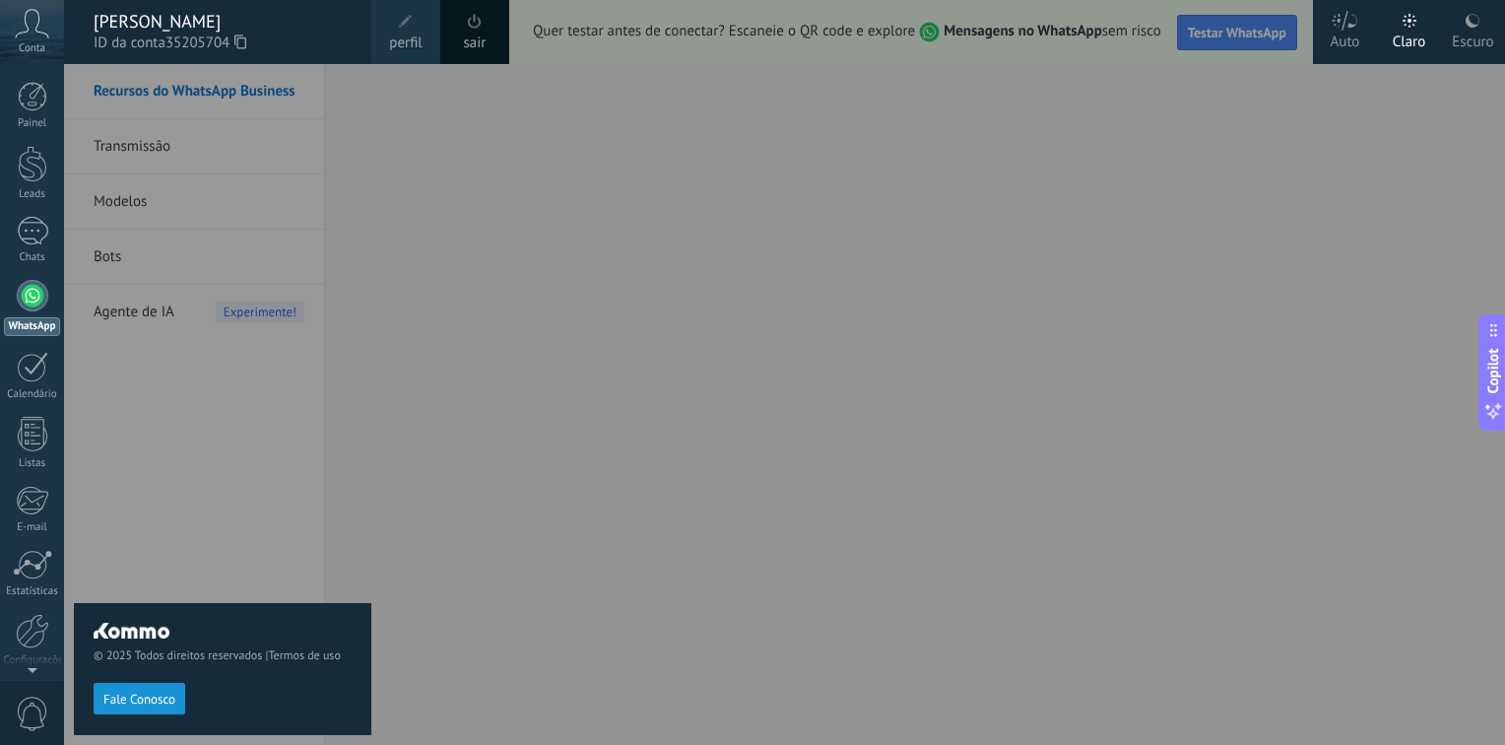
click at [478, 28] on span at bounding box center [475, 21] width 14 height 15
